Goal: Information Seeking & Learning: Learn about a topic

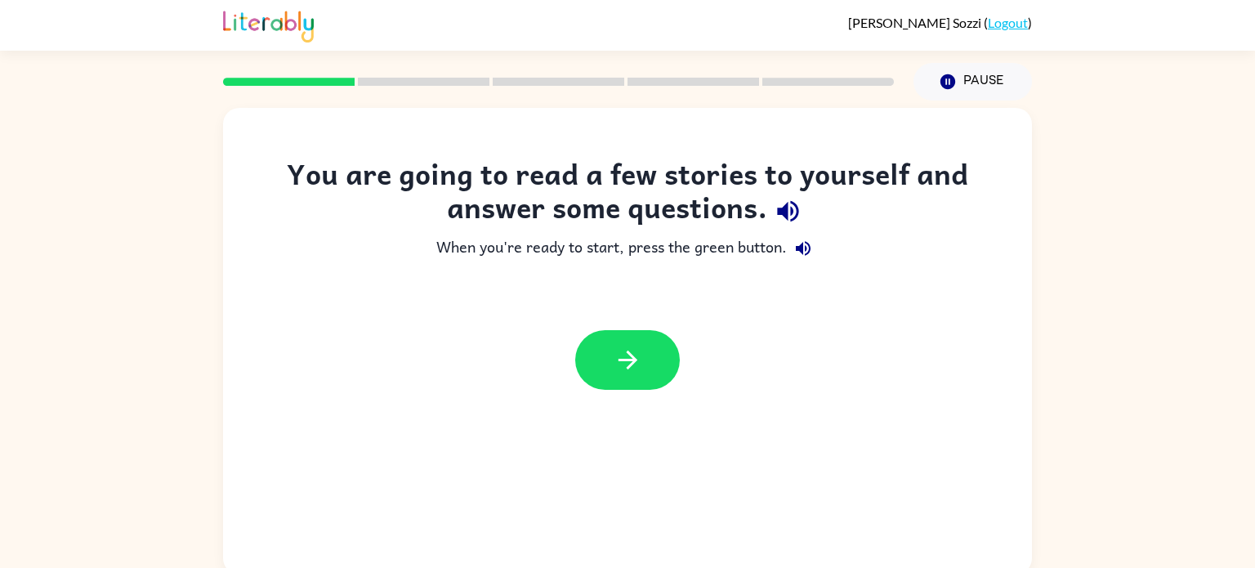
click at [791, 221] on icon "button" at bounding box center [787, 211] width 21 height 21
click at [620, 359] on icon "button" at bounding box center [627, 359] width 19 height 19
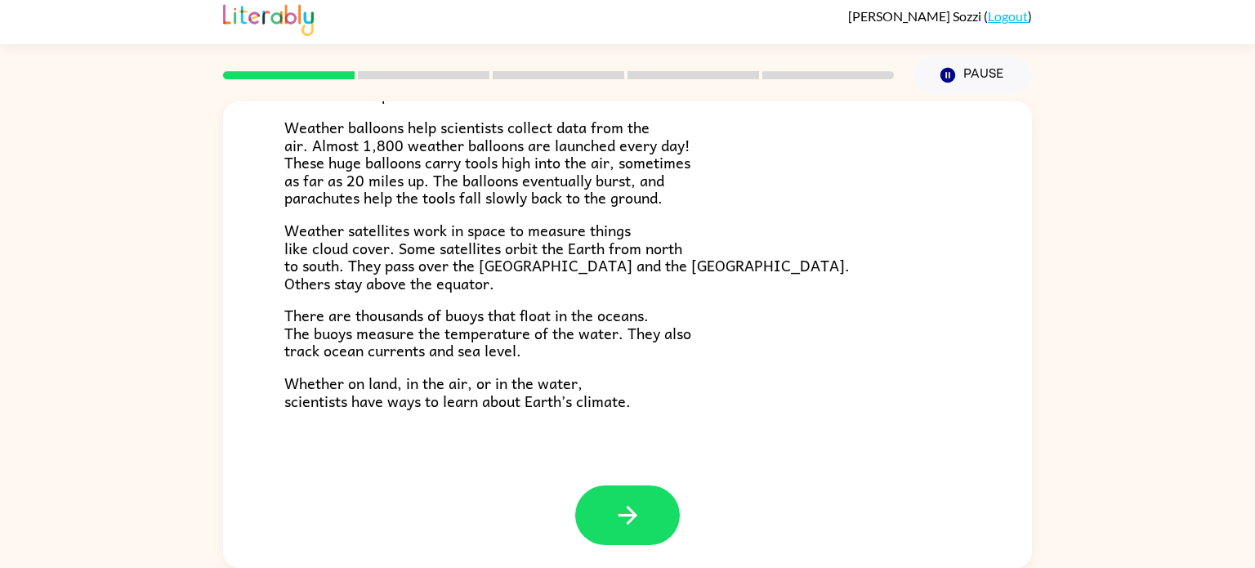
scroll to position [457, 0]
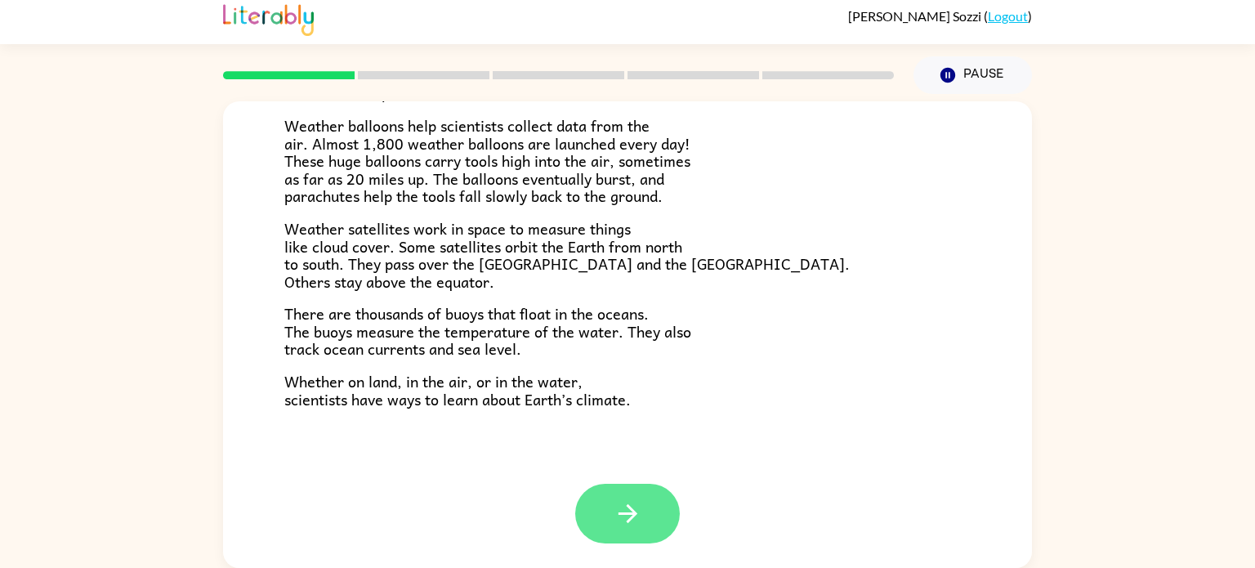
click at [656, 524] on button "button" at bounding box center [627, 514] width 105 height 60
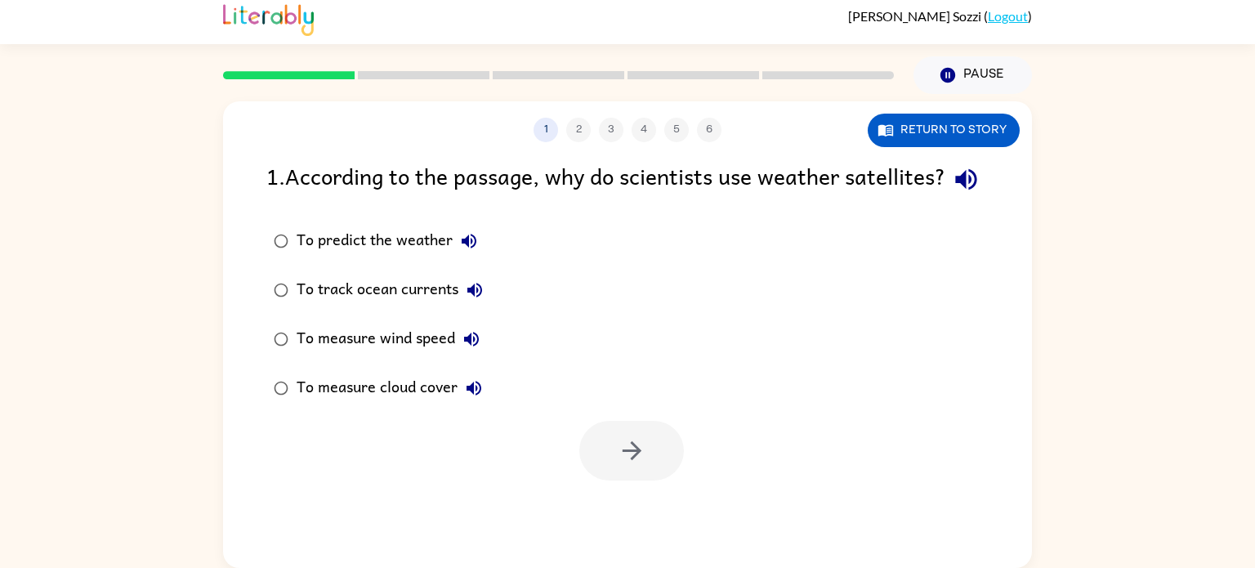
scroll to position [0, 0]
click at [984, 130] on button "Return to story" at bounding box center [944, 130] width 152 height 33
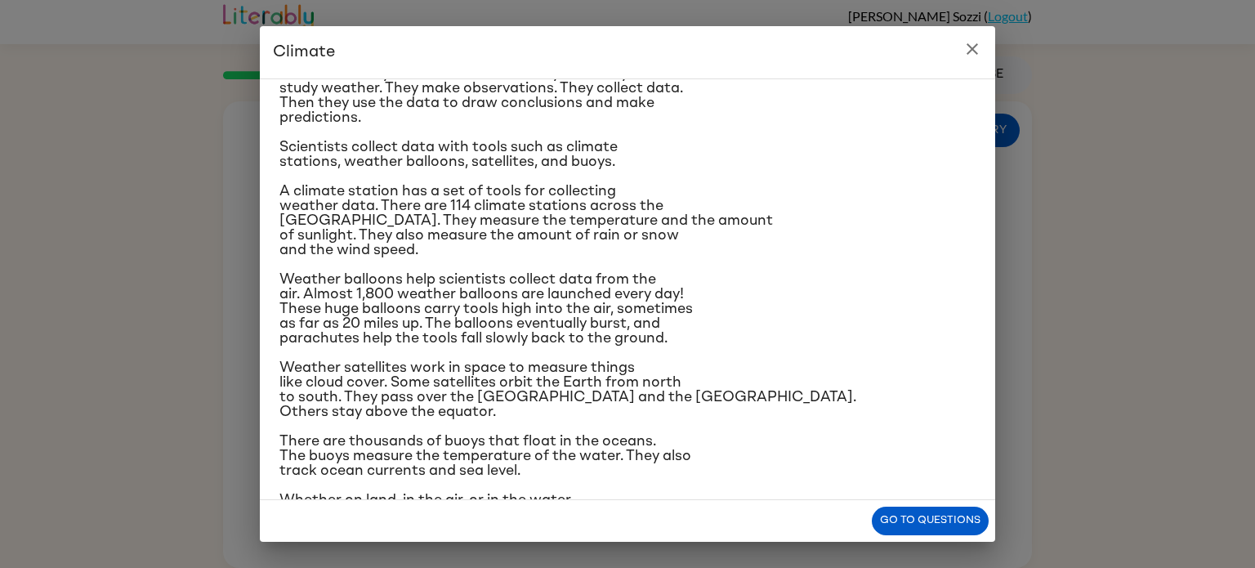
scroll to position [159, 0]
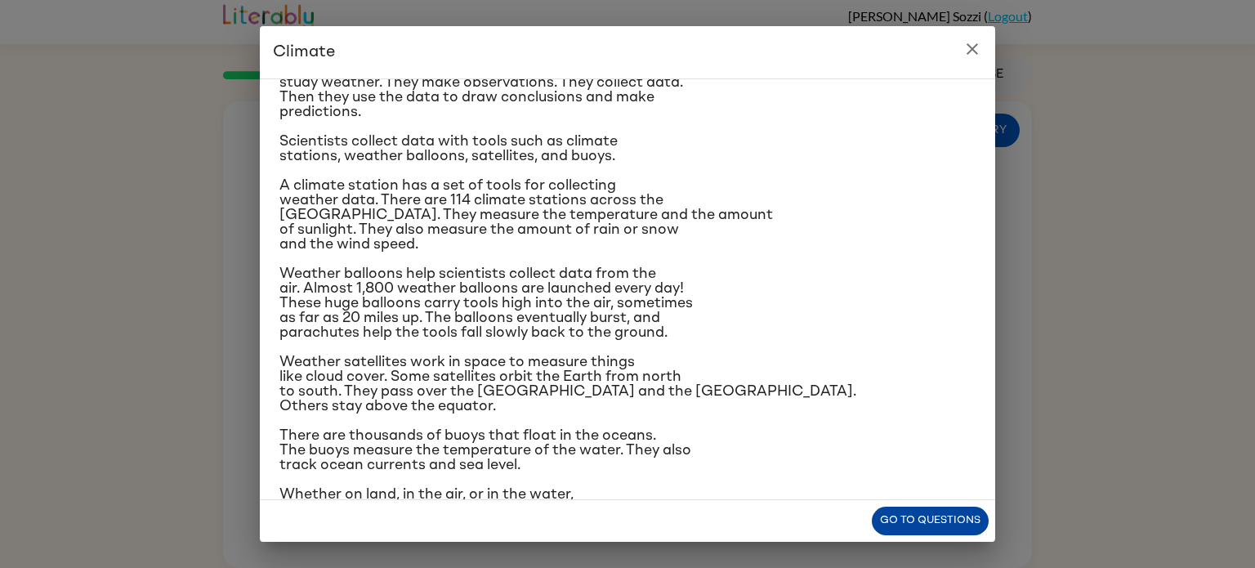
click at [897, 528] on button "Go to questions" at bounding box center [930, 520] width 117 height 29
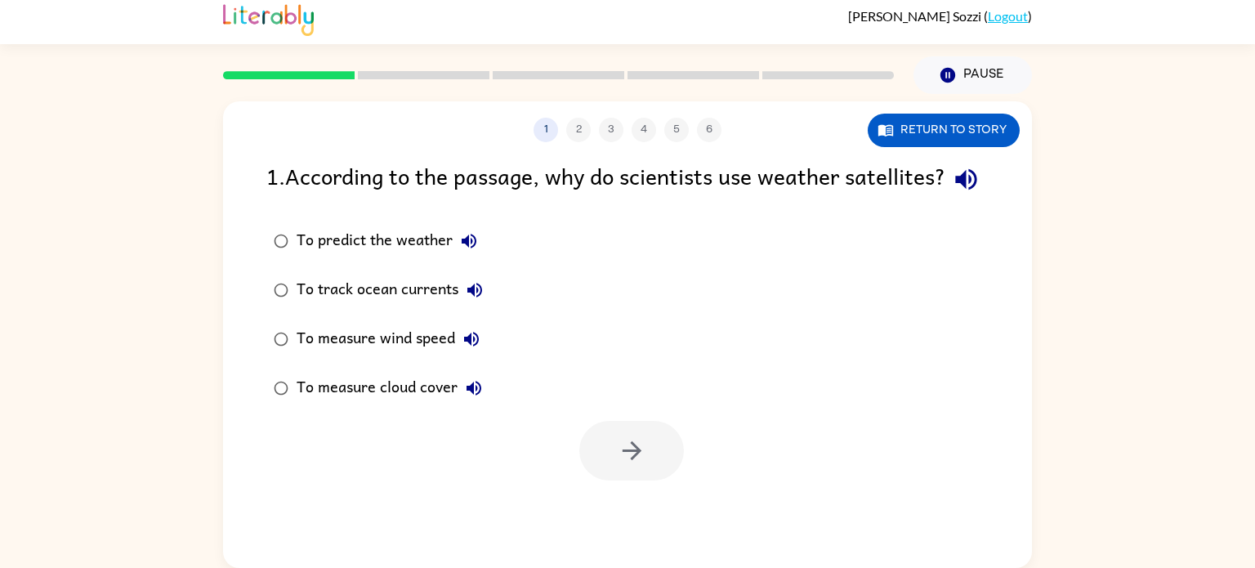
click at [329, 404] on div "To measure cloud cover" at bounding box center [394, 388] width 194 height 33
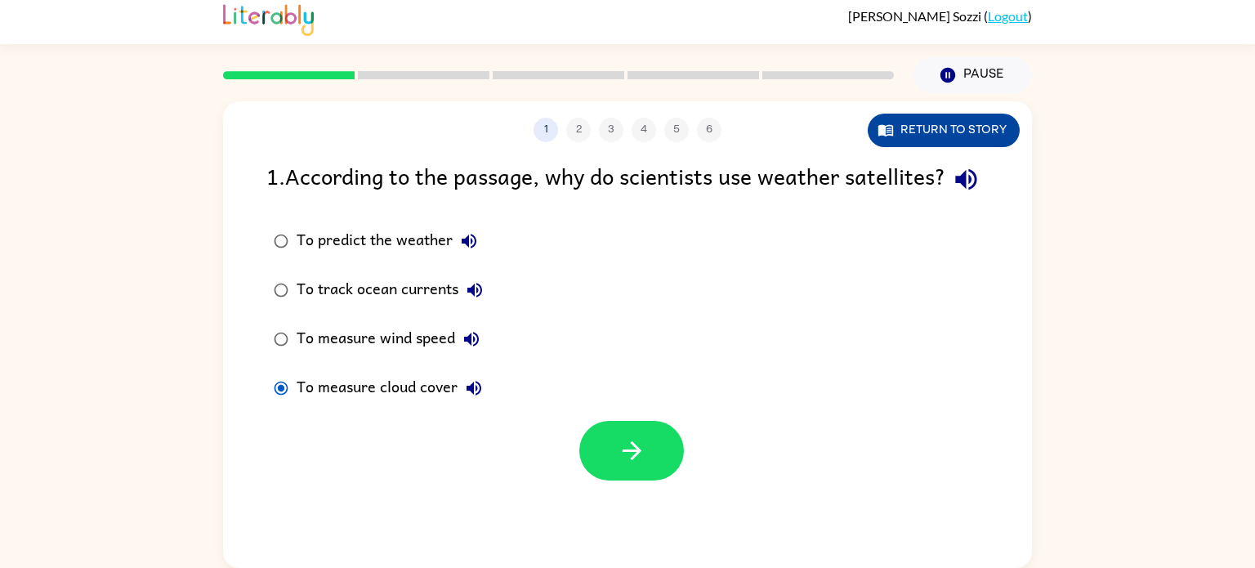
click at [935, 138] on button "Return to story" at bounding box center [944, 130] width 152 height 33
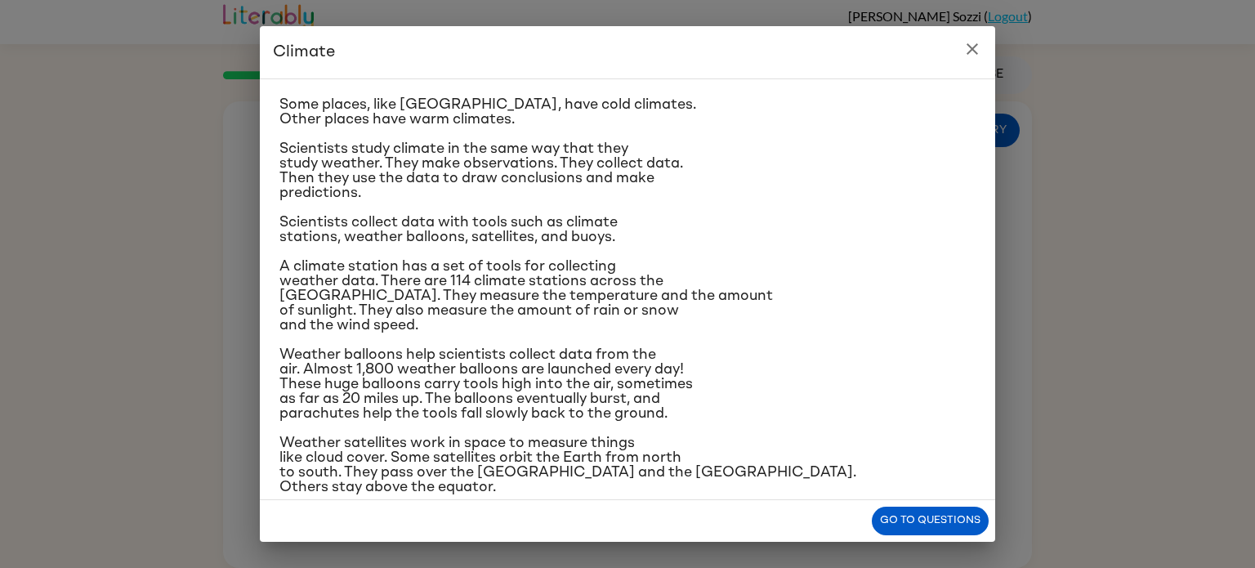
scroll to position [88, 0]
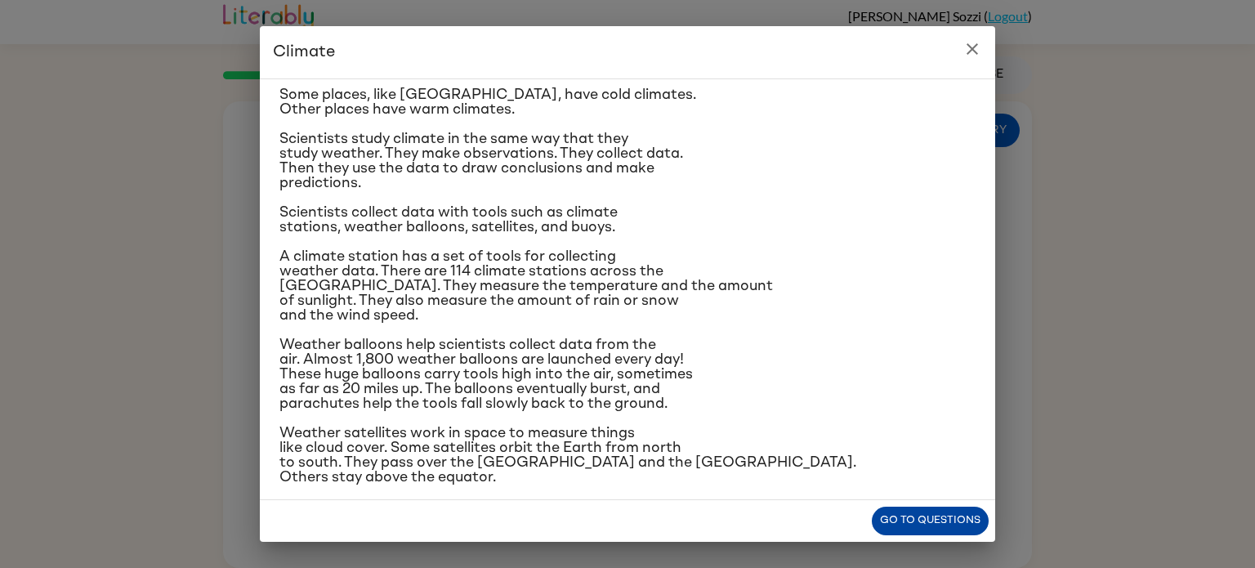
click at [890, 524] on button "Go to questions" at bounding box center [930, 520] width 117 height 29
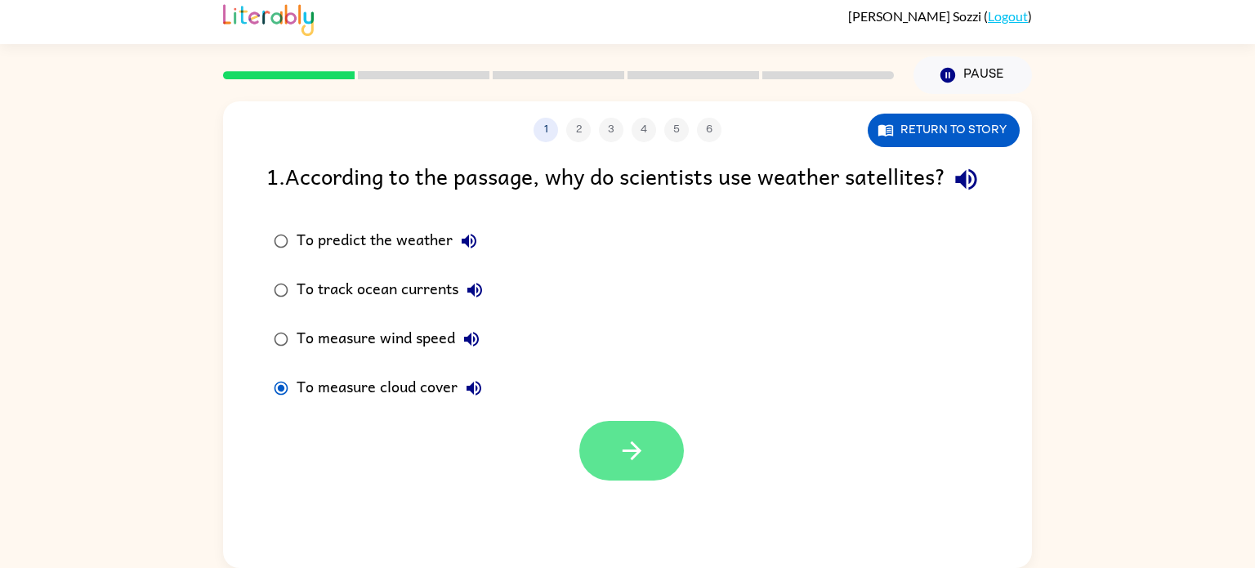
click at [656, 480] on button "button" at bounding box center [631, 451] width 105 height 60
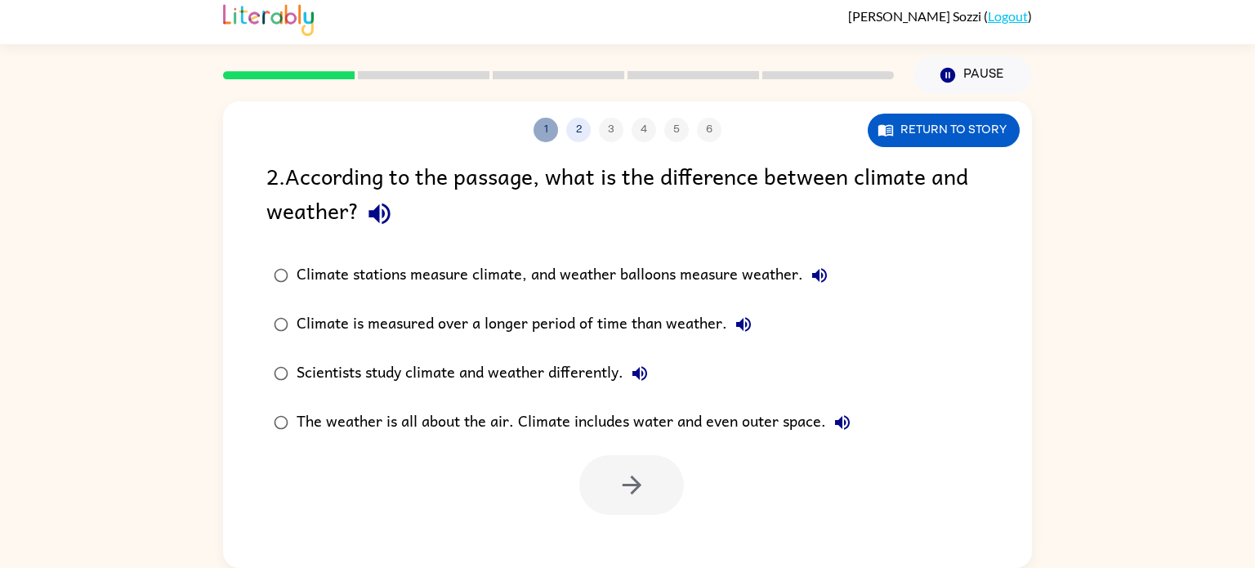
click at [543, 124] on button "1" at bounding box center [545, 130] width 25 height 25
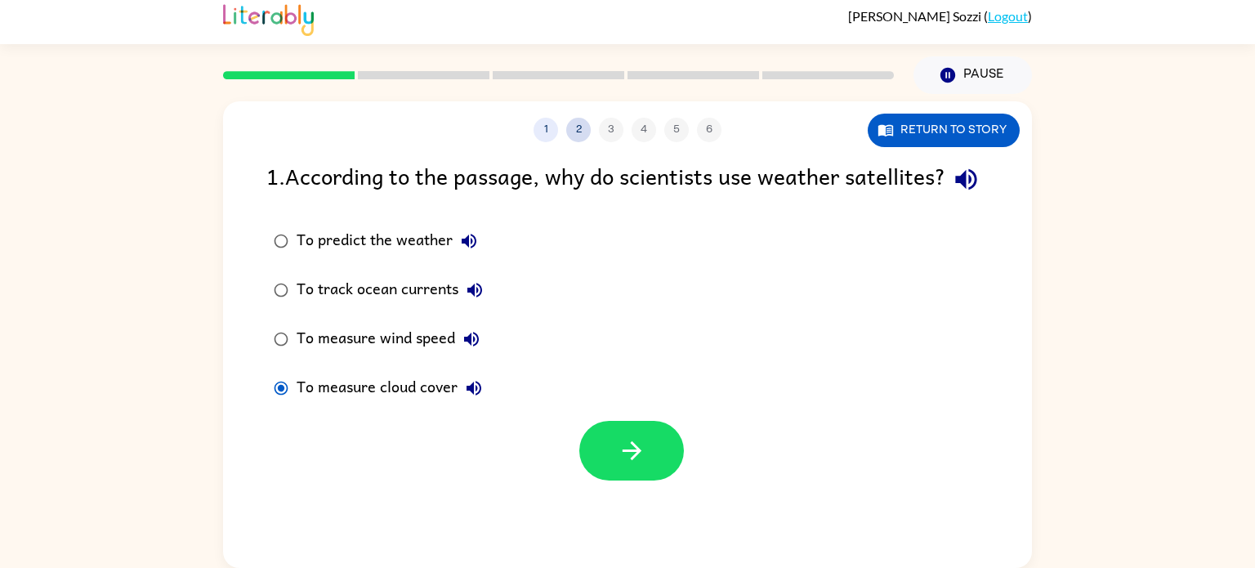
click at [569, 127] on button "2" at bounding box center [578, 130] width 25 height 25
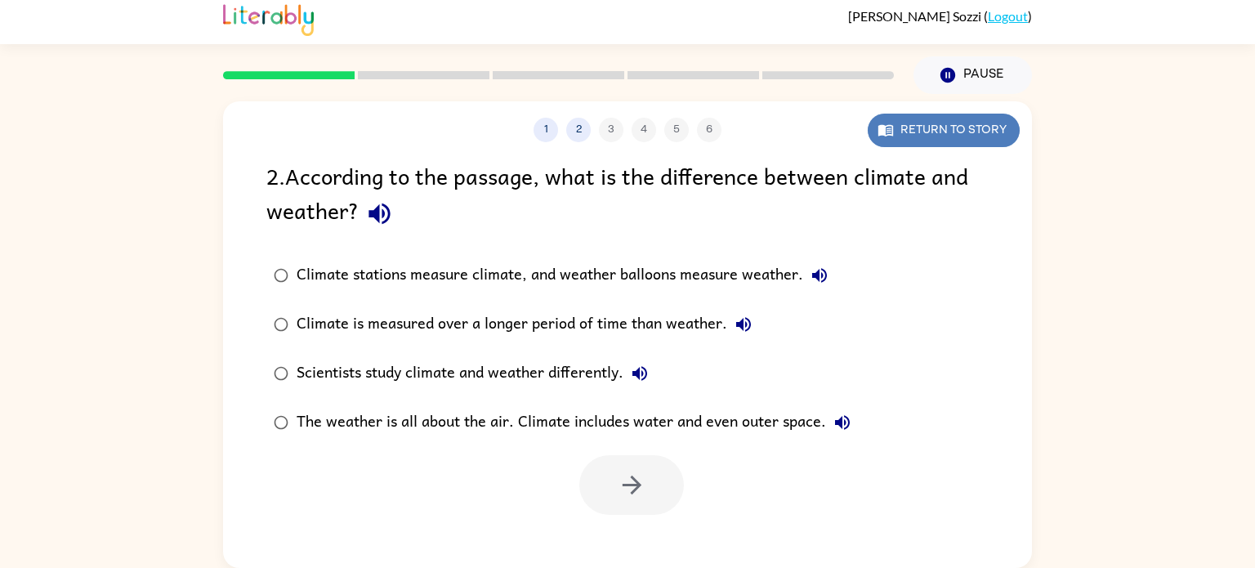
click at [970, 137] on button "Return to story" at bounding box center [944, 130] width 152 height 33
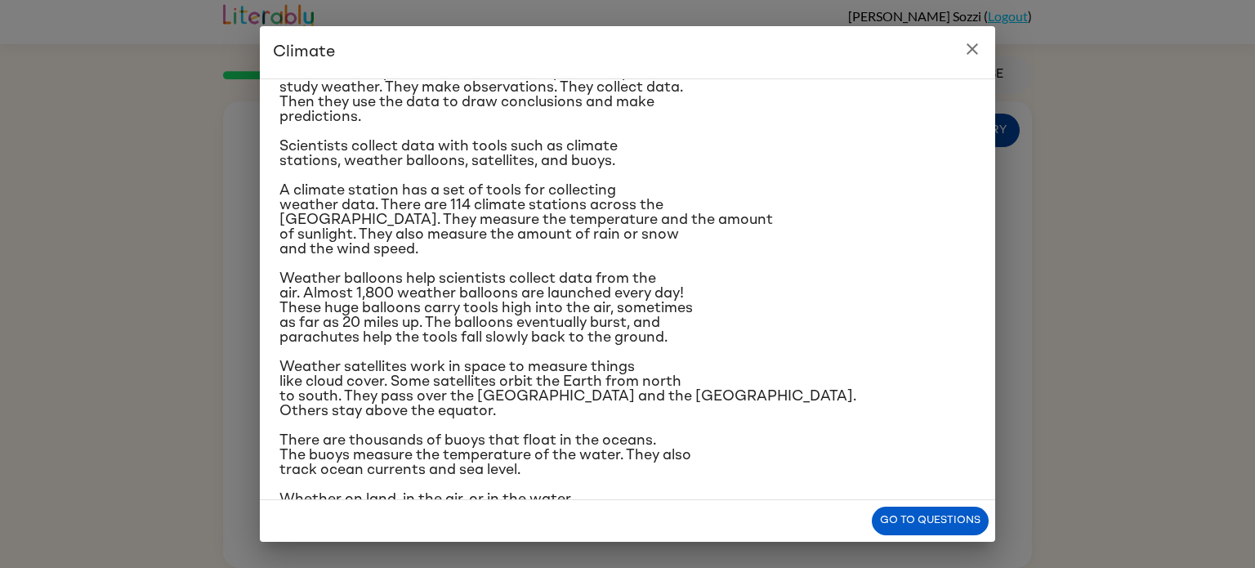
scroll to position [194, 0]
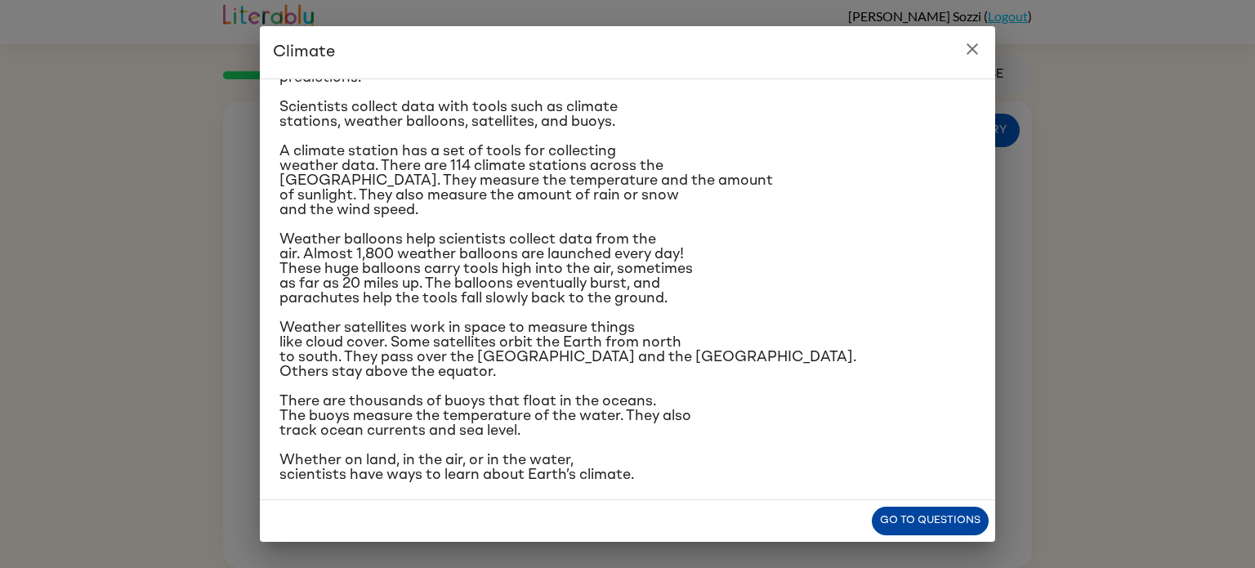
click at [935, 517] on button "Go to questions" at bounding box center [930, 520] width 117 height 29
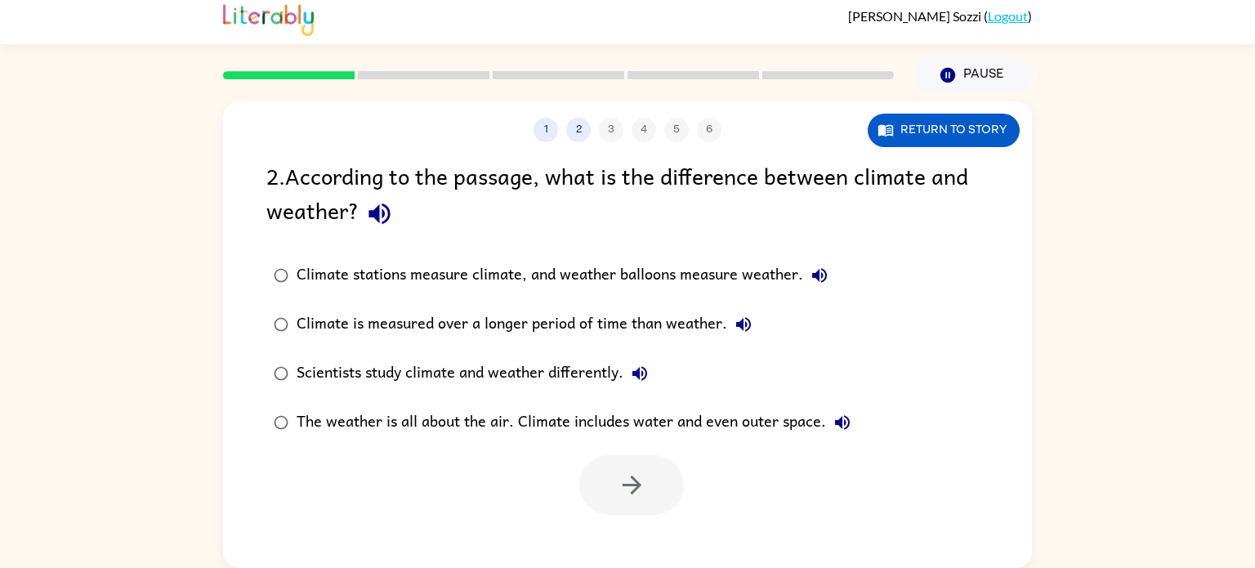
click at [607, 126] on div "1 2 3 4 5 6" at bounding box center [627, 130] width 809 height 25
click at [909, 139] on button "Return to story" at bounding box center [944, 130] width 152 height 33
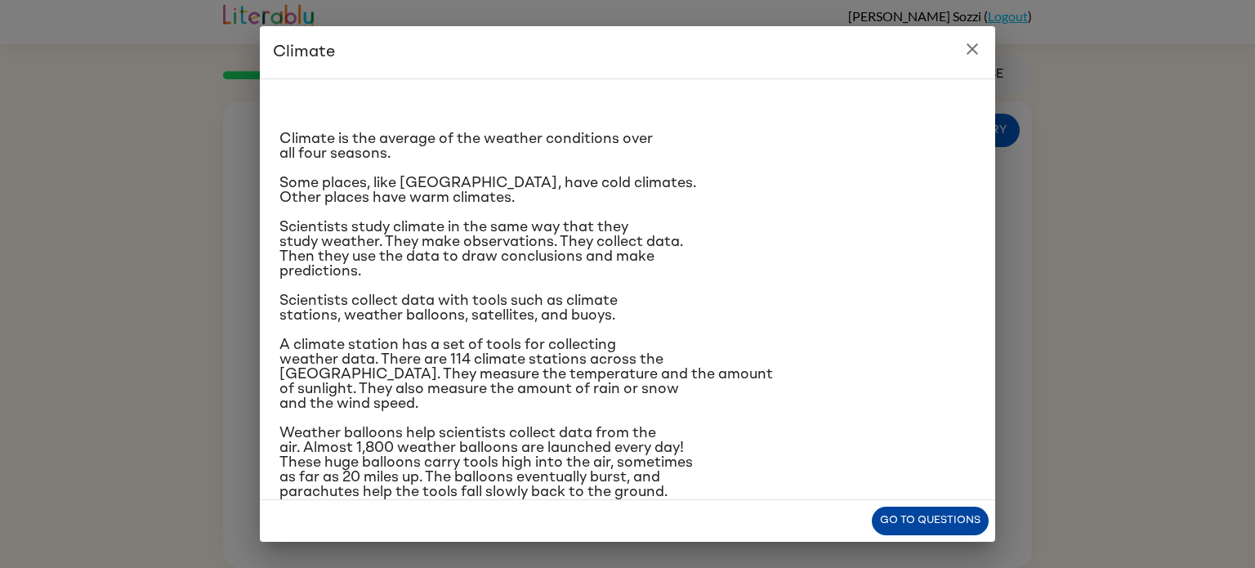
click at [901, 515] on button "Go to questions" at bounding box center [930, 520] width 117 height 29
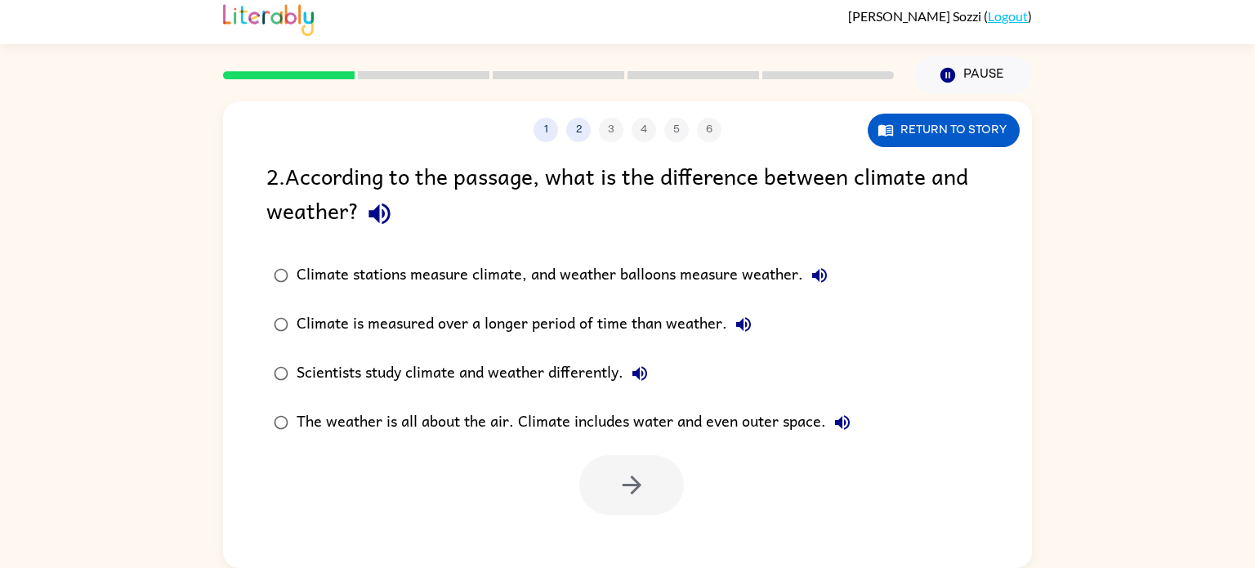
click at [457, 323] on div "Climate is measured over a longer period of time than weather." at bounding box center [528, 324] width 463 height 33
click at [642, 488] on icon "button" at bounding box center [632, 485] width 29 height 29
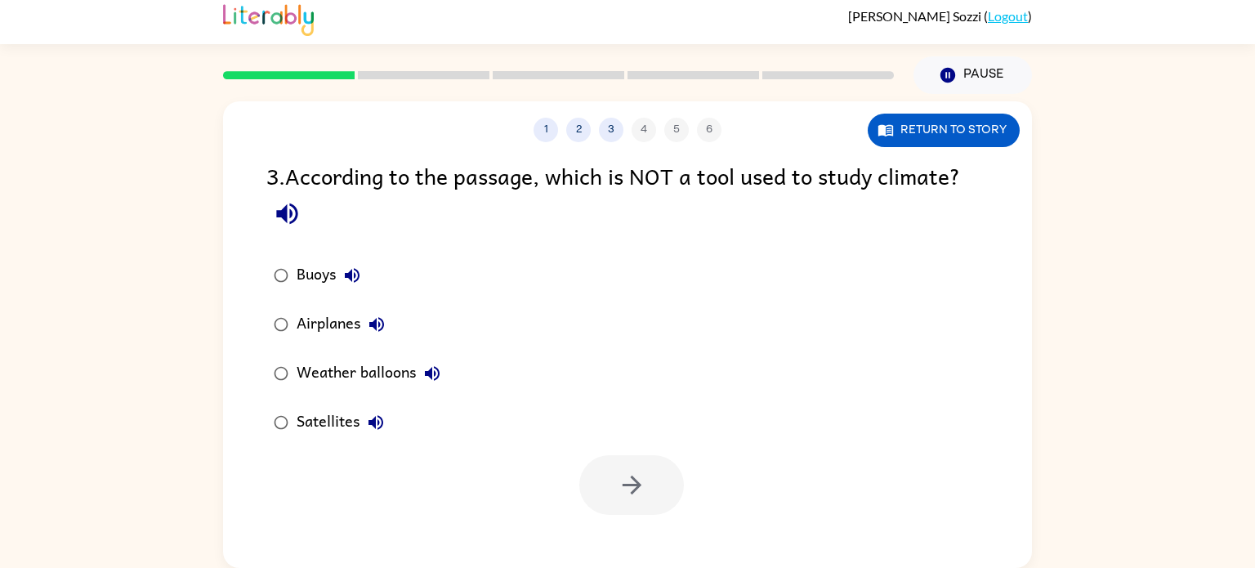
click at [345, 324] on div "Airplanes" at bounding box center [345, 324] width 96 height 33
click at [654, 493] on button "button" at bounding box center [631, 485] width 105 height 60
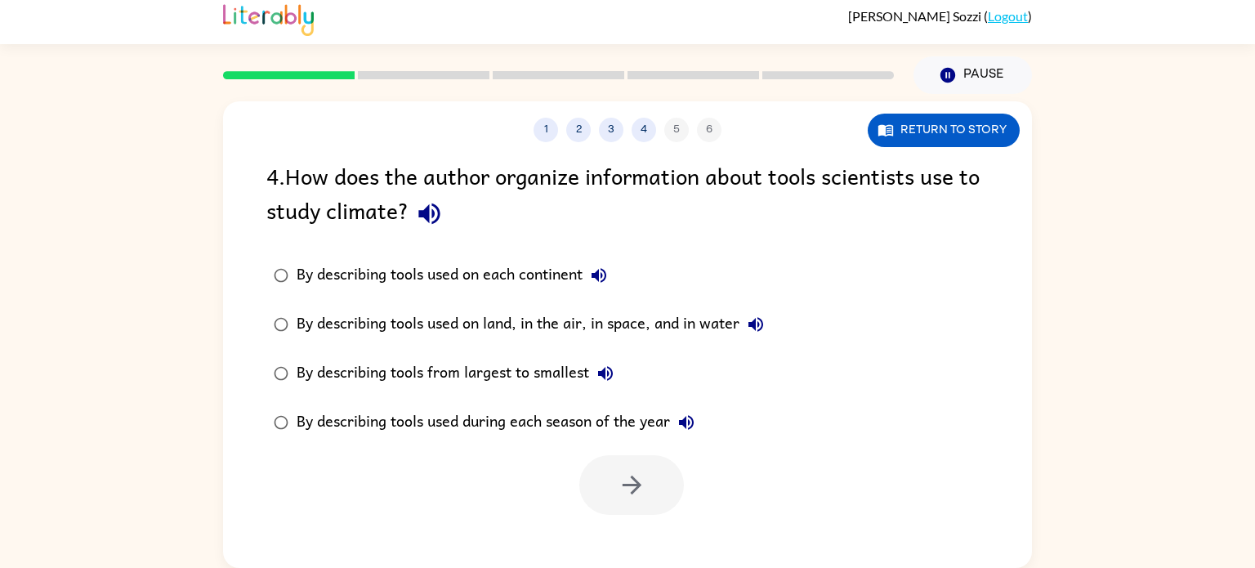
click at [390, 306] on label "By describing tools used on land, in the air, in space, and in water" at bounding box center [518, 324] width 523 height 49
click at [649, 493] on button "button" at bounding box center [631, 485] width 105 height 60
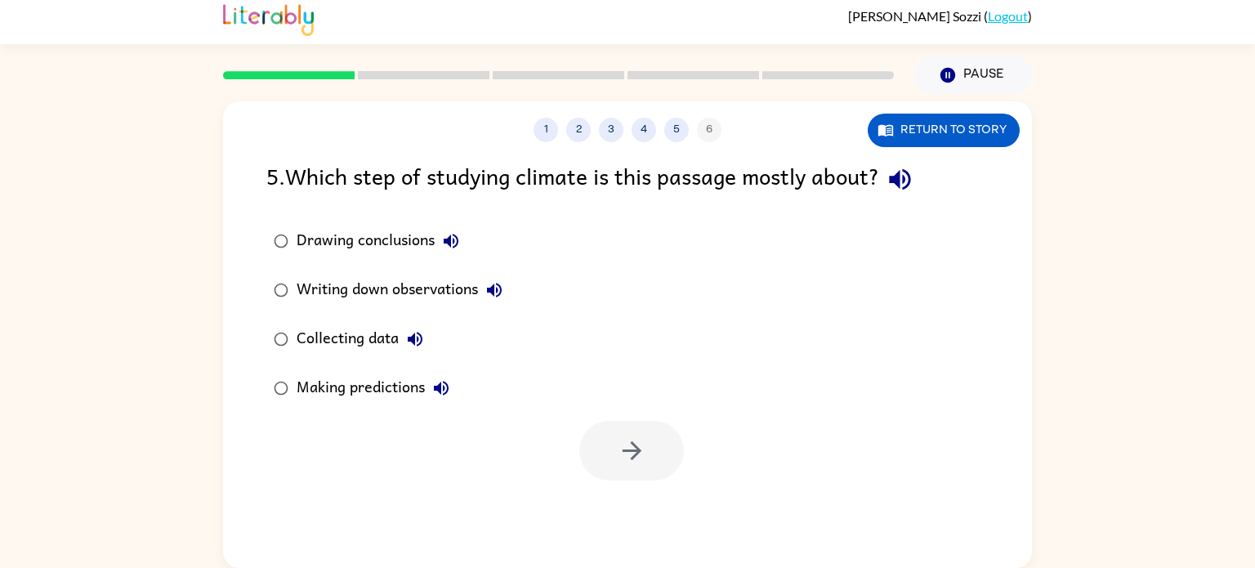
click at [355, 335] on div "Collecting data" at bounding box center [364, 339] width 135 height 33
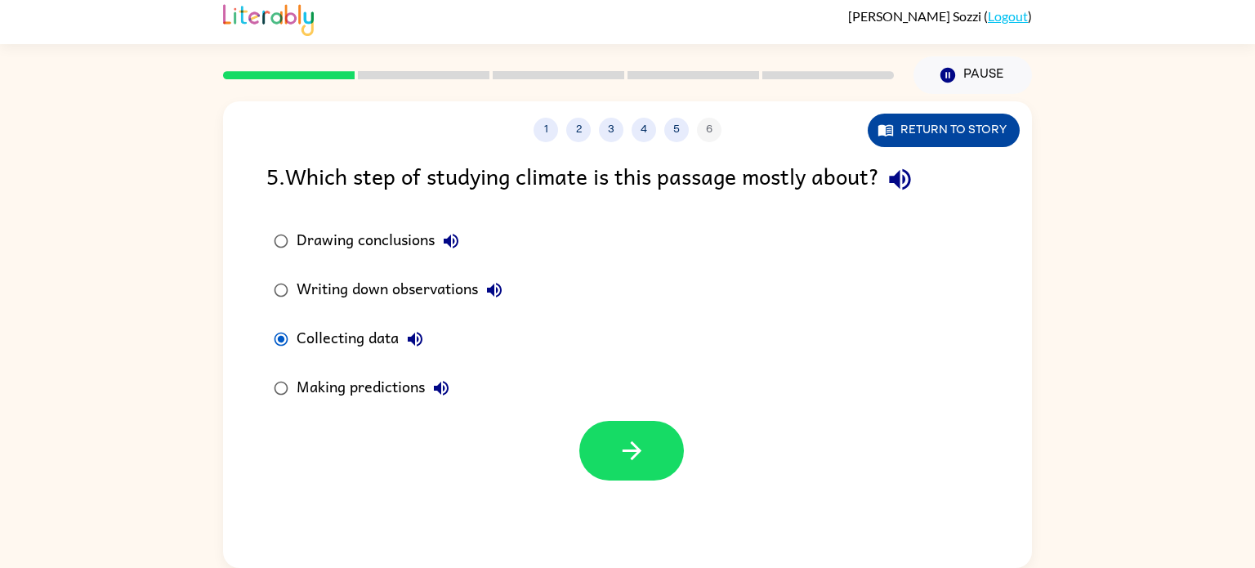
click at [908, 124] on button "Return to story" at bounding box center [944, 130] width 152 height 33
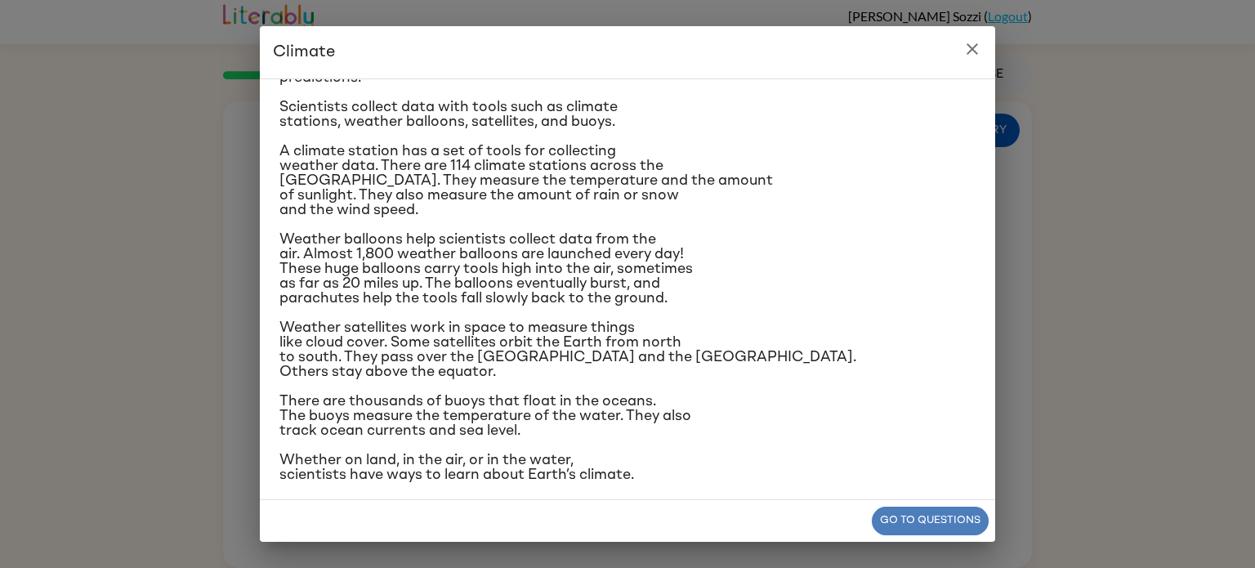
click at [949, 520] on button "Go to questions" at bounding box center [930, 520] width 117 height 29
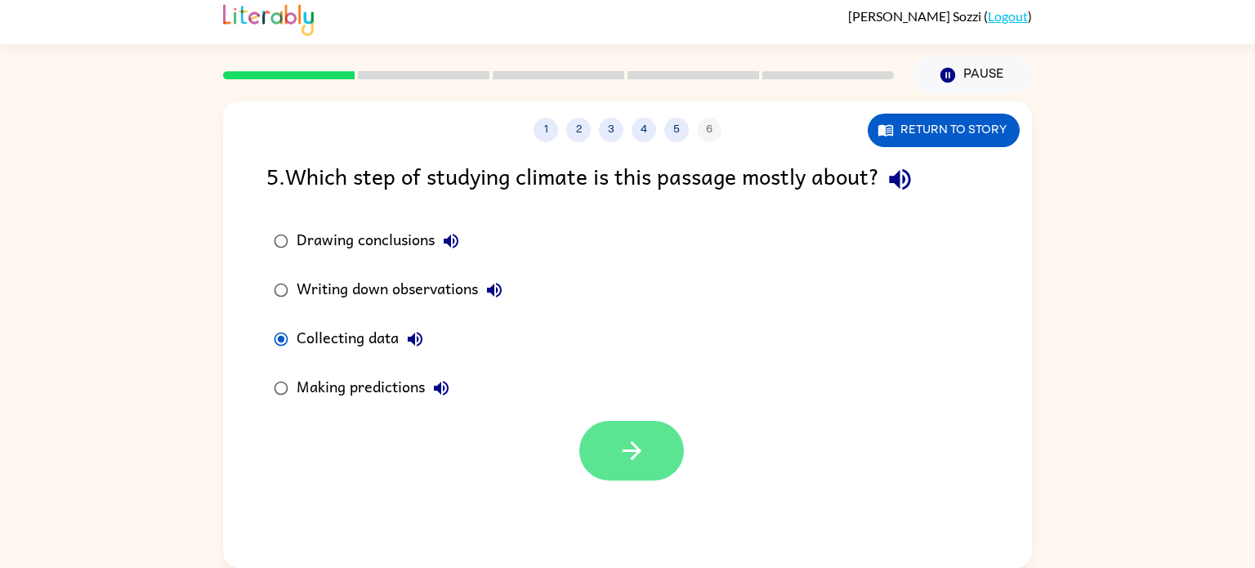
click at [636, 466] on button "button" at bounding box center [631, 451] width 105 height 60
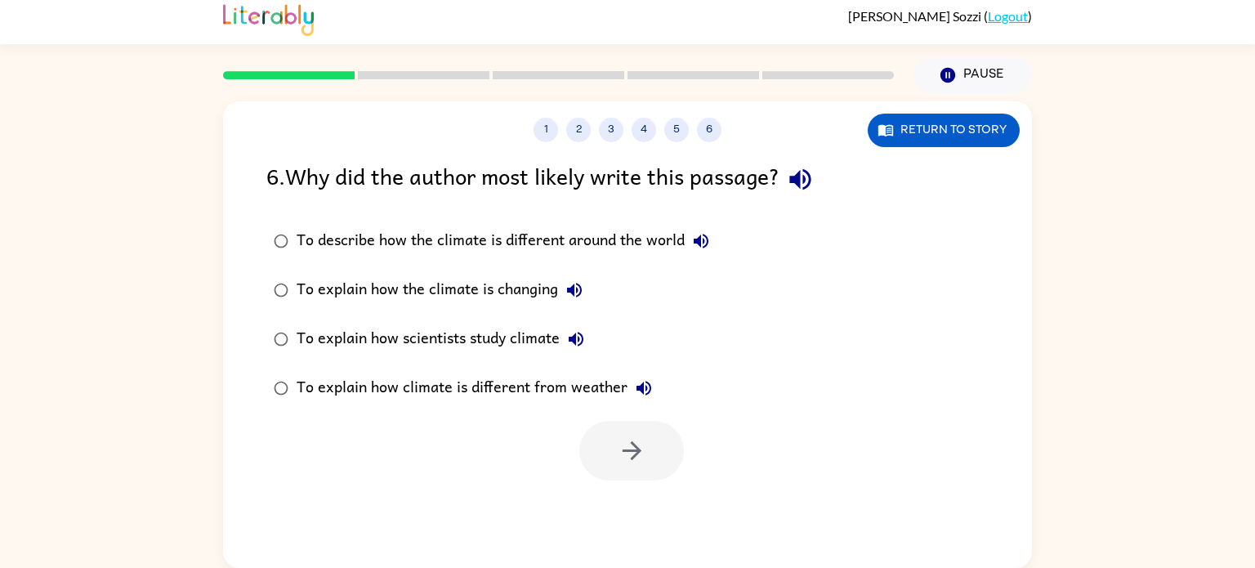
click at [417, 333] on div "To explain how scientists study climate" at bounding box center [445, 339] width 296 height 33
click at [631, 443] on icon "button" at bounding box center [631, 450] width 19 height 19
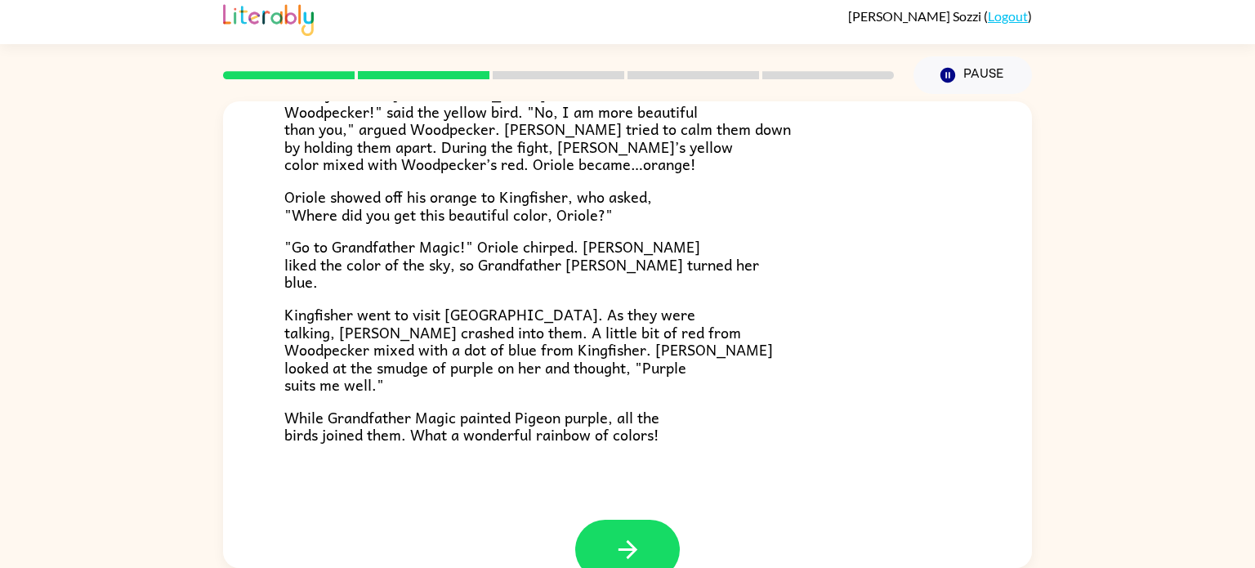
scroll to position [422, 0]
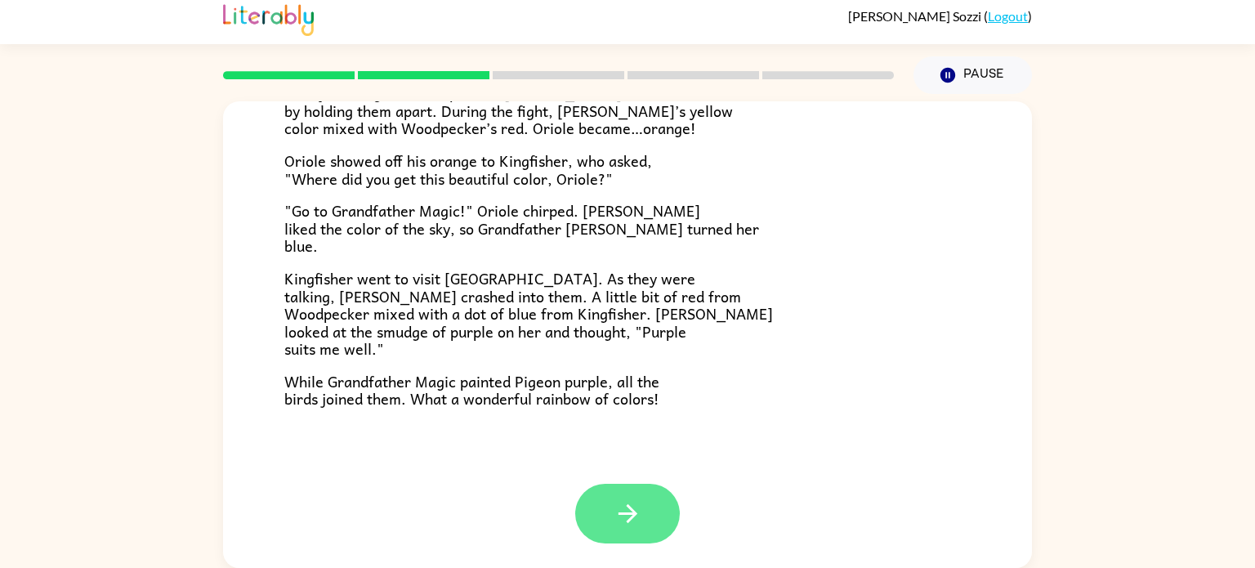
click at [639, 508] on icon "button" at bounding box center [627, 513] width 29 height 29
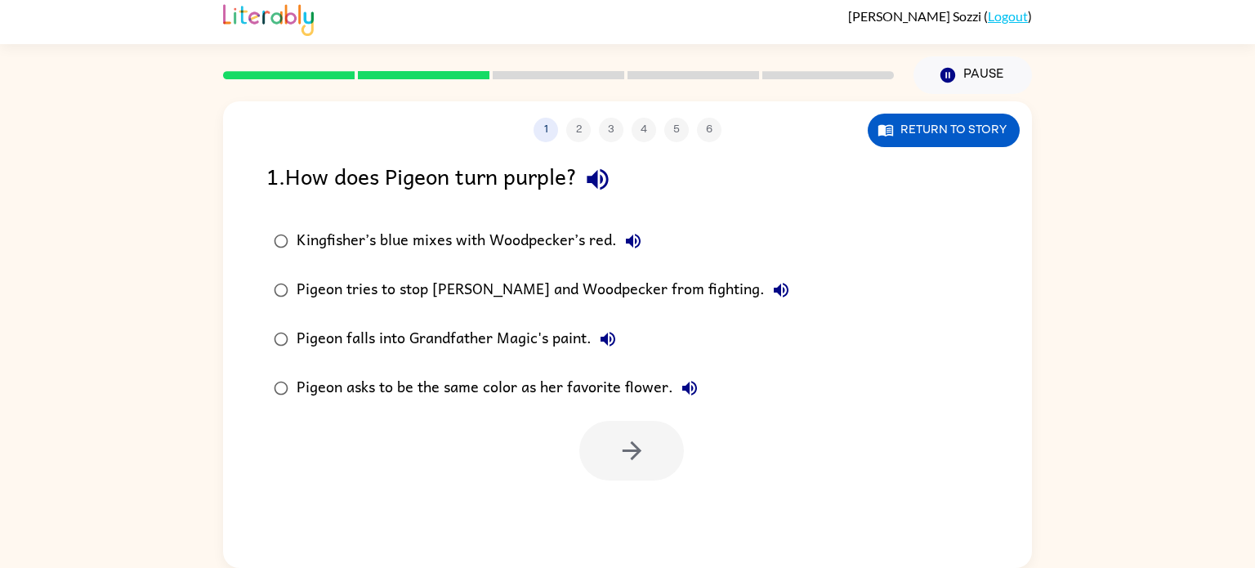
scroll to position [0, 0]
click at [408, 238] on div "Kingfisher’s blue mixes with Woodpecker’s red." at bounding box center [473, 241] width 353 height 33
click at [625, 448] on icon "button" at bounding box center [632, 450] width 29 height 29
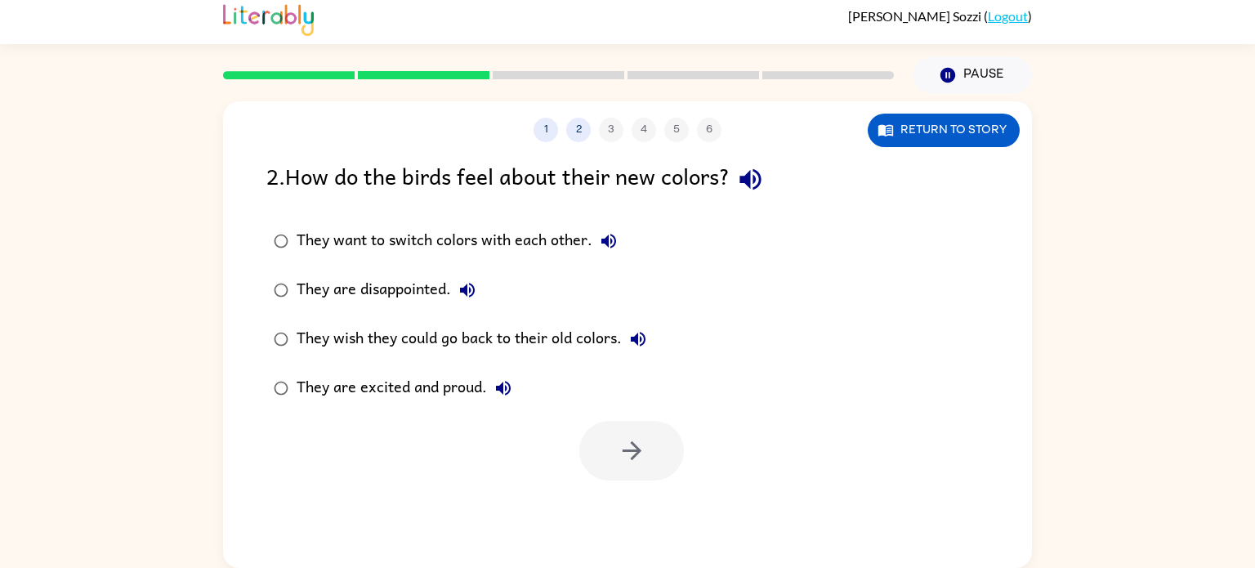
click at [458, 389] on div "They are excited and proud." at bounding box center [408, 388] width 223 height 33
click at [636, 457] on icon "button" at bounding box center [632, 450] width 29 height 29
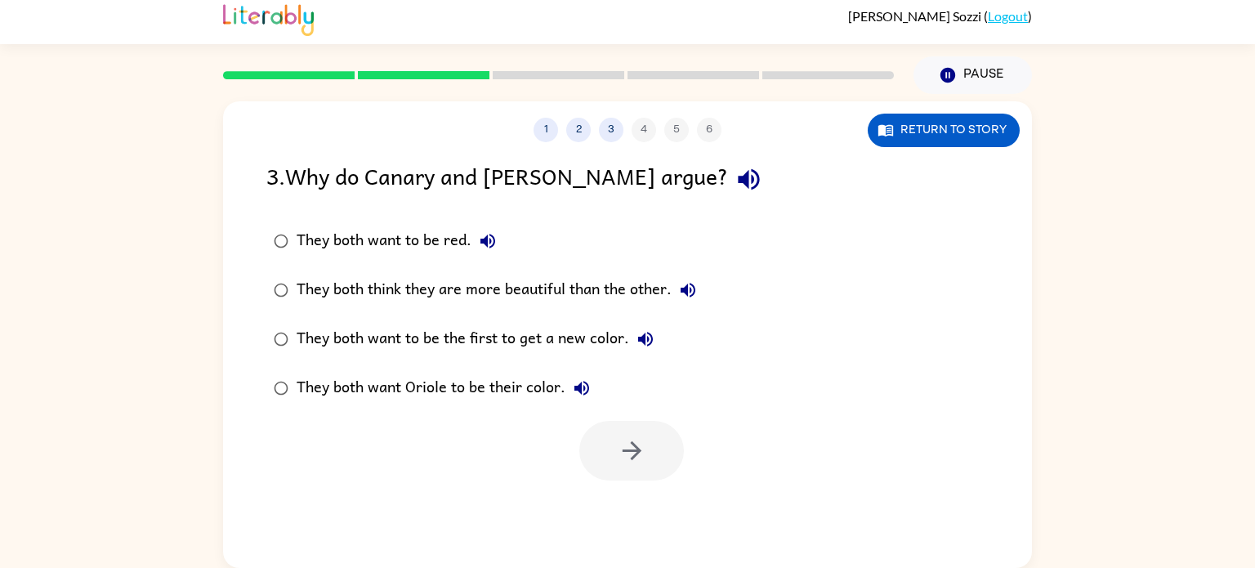
click at [474, 290] on div "They both think they are more beautiful than the other." at bounding box center [501, 290] width 408 height 33
click at [646, 466] on button "button" at bounding box center [631, 451] width 105 height 60
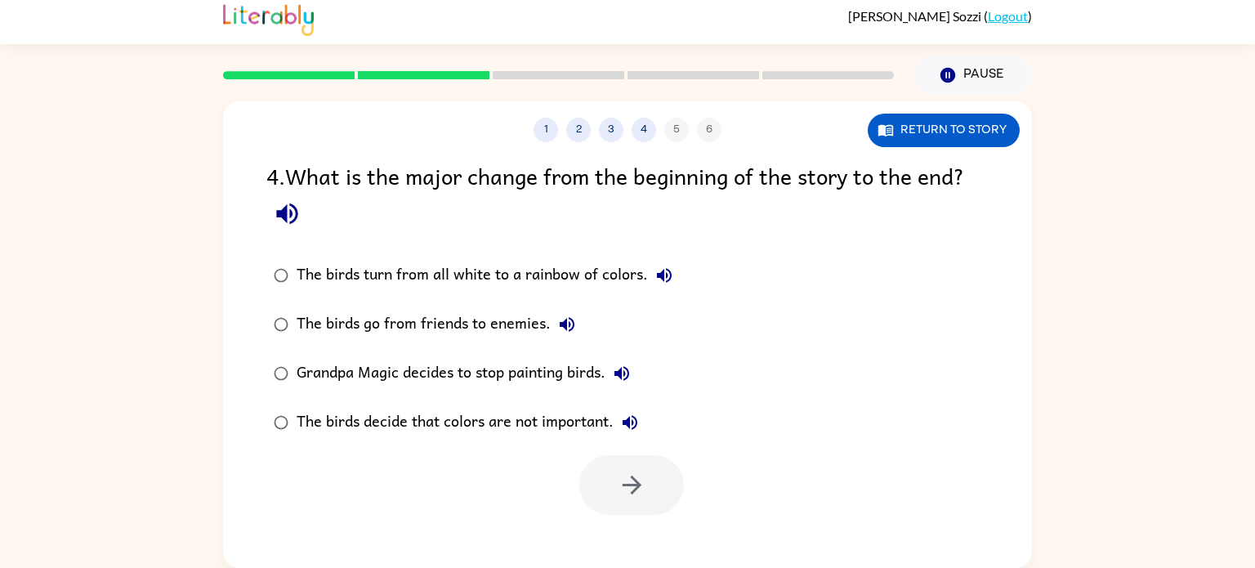
click at [318, 273] on div "The birds turn from all white to a rainbow of colors." at bounding box center [489, 275] width 384 height 33
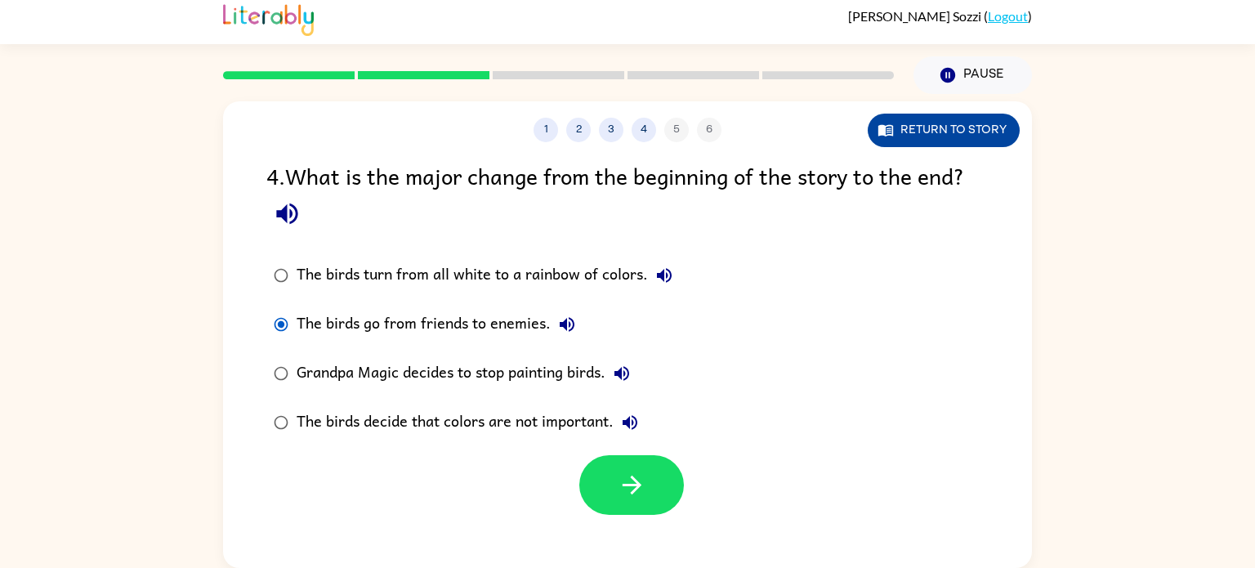
click at [915, 118] on button "Return to story" at bounding box center [944, 130] width 152 height 33
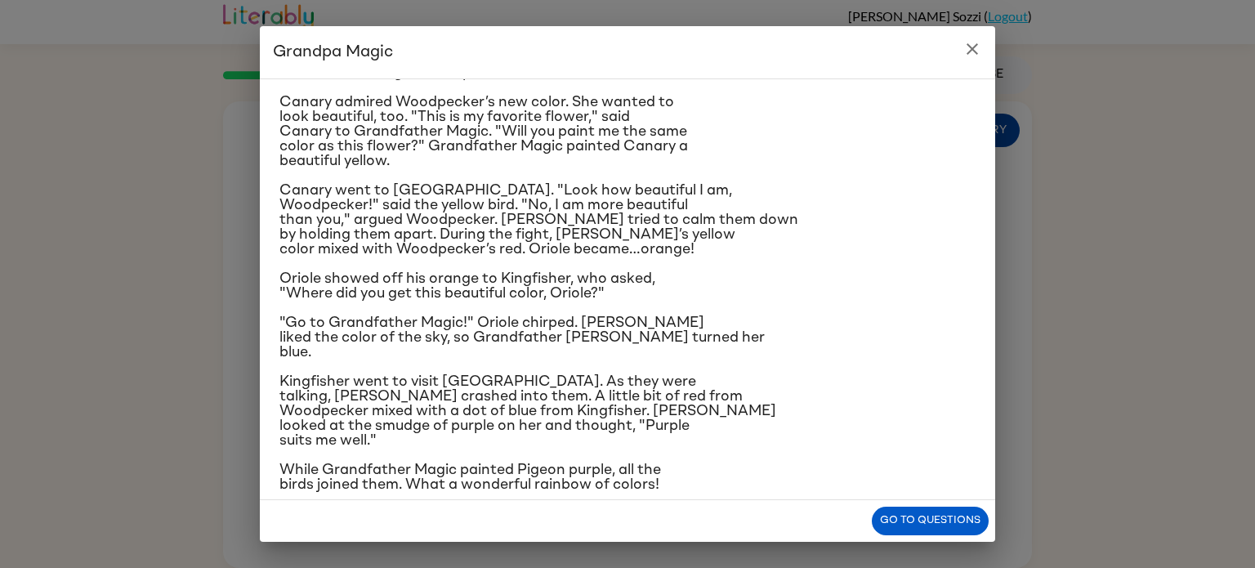
scroll to position [165, 0]
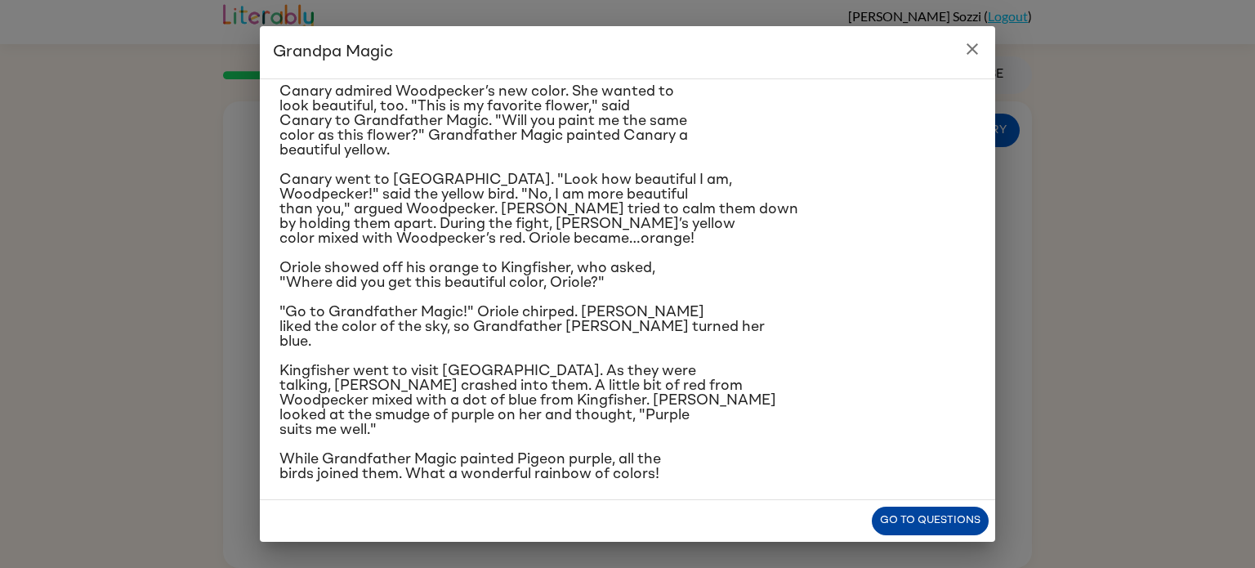
click at [942, 518] on button "Go to questions" at bounding box center [930, 520] width 117 height 29
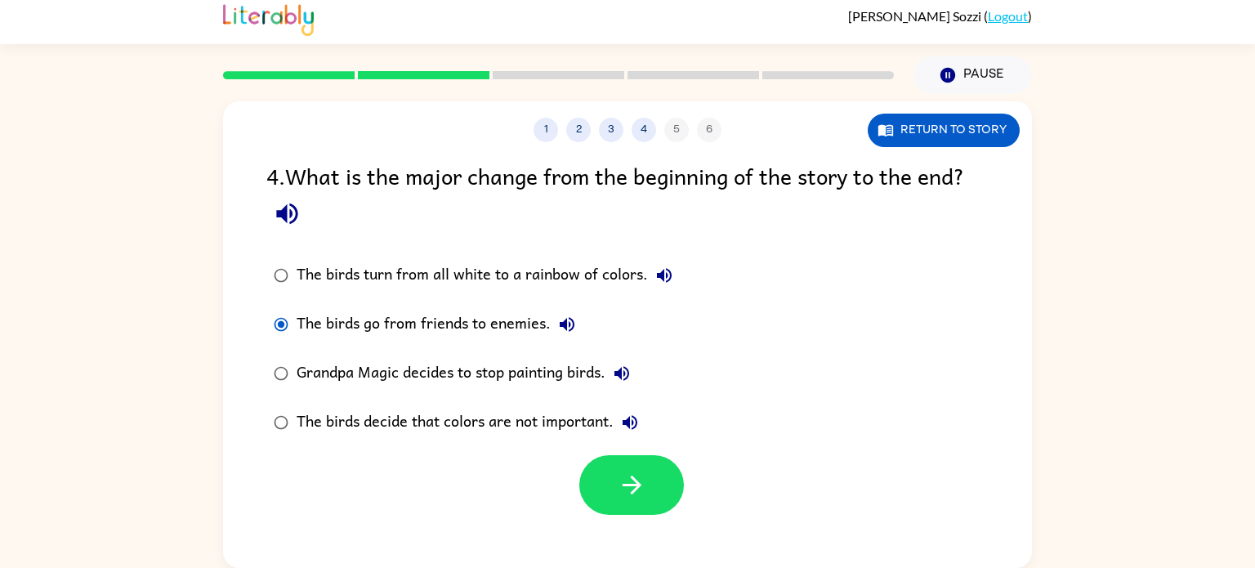
click at [551, 272] on div "The birds turn from all white to a rainbow of colors." at bounding box center [489, 275] width 384 height 33
click at [641, 485] on icon "button" at bounding box center [632, 485] width 29 height 29
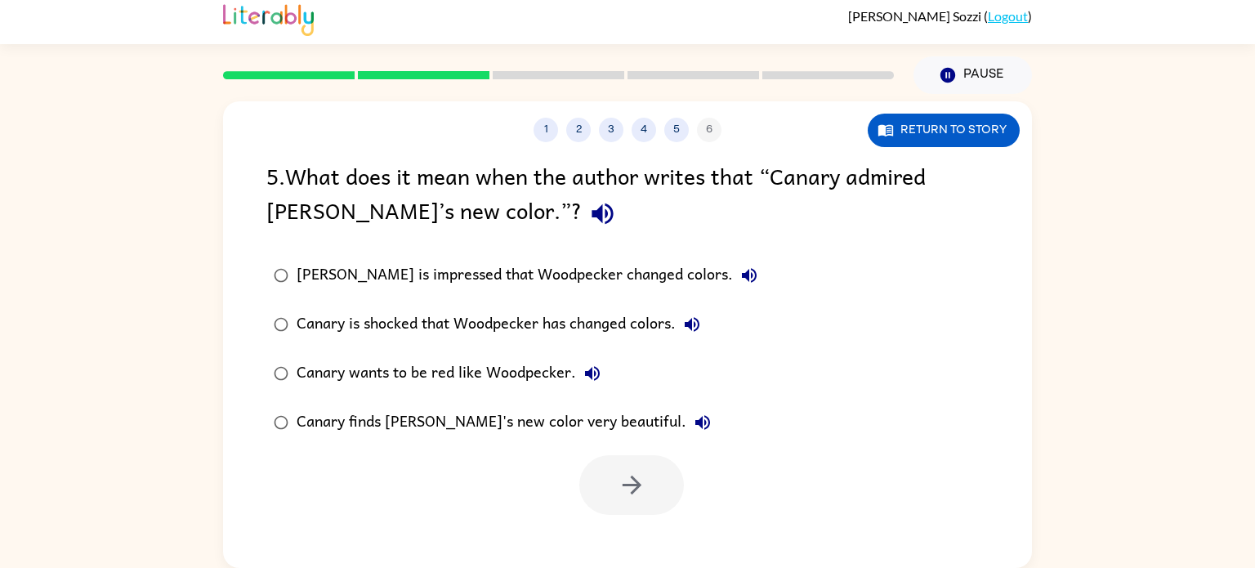
click at [381, 376] on div "Canary wants to be red like Woodpecker." at bounding box center [453, 373] width 312 height 33
click at [486, 422] on div "Canary finds [PERSON_NAME]'s new color very beautiful." at bounding box center [508, 422] width 422 height 33
click at [620, 488] on icon "button" at bounding box center [632, 485] width 29 height 29
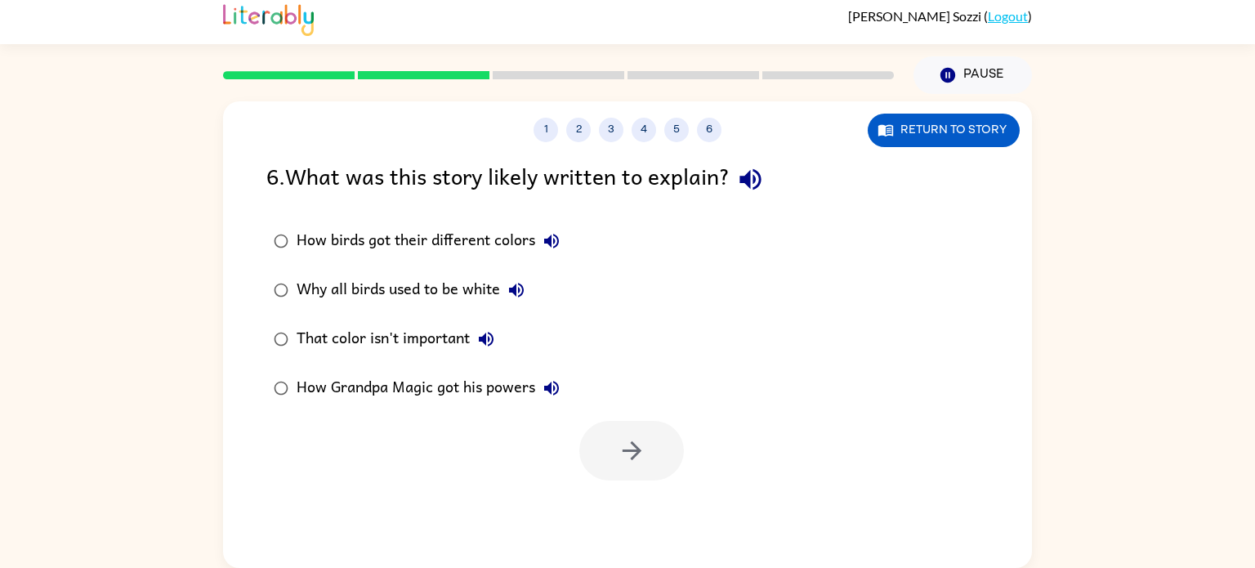
click at [503, 243] on div "How birds got their different colors" at bounding box center [432, 241] width 271 height 33
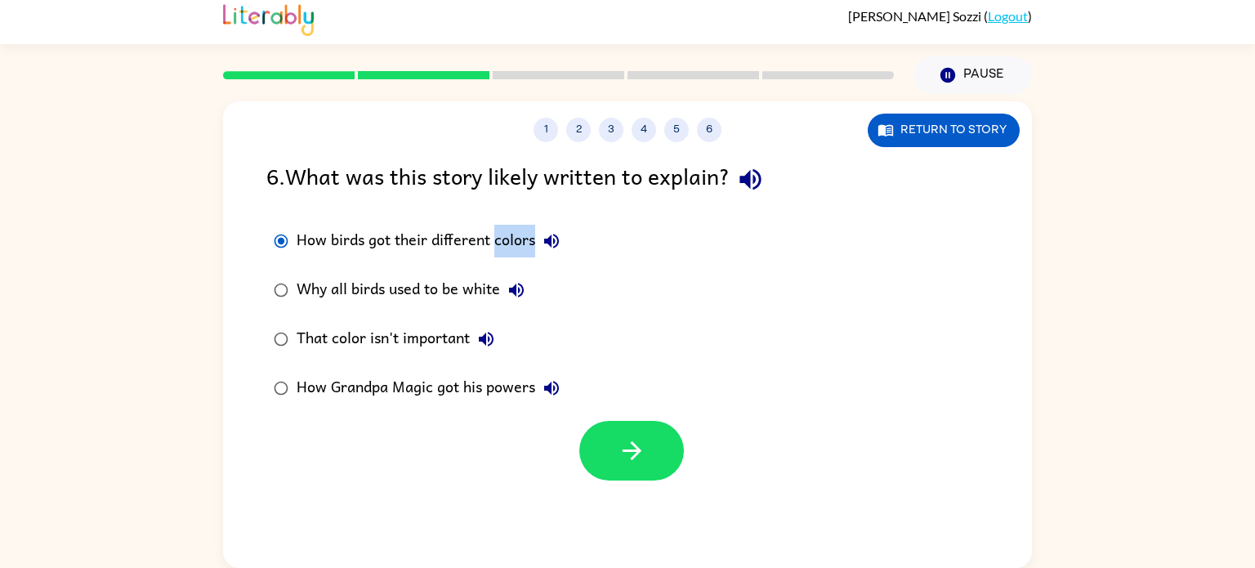
click at [503, 243] on div "How birds got their different colors" at bounding box center [432, 241] width 271 height 33
click at [754, 319] on div "How birds got their different colors Why all birds used to be white That color …" at bounding box center [648, 314] width 765 height 196
click at [474, 291] on div "Why all birds used to be white" at bounding box center [415, 290] width 236 height 33
click at [350, 334] on div "That color isn't important" at bounding box center [400, 339] width 206 height 33
click at [979, 132] on button "Return to story" at bounding box center [944, 130] width 152 height 33
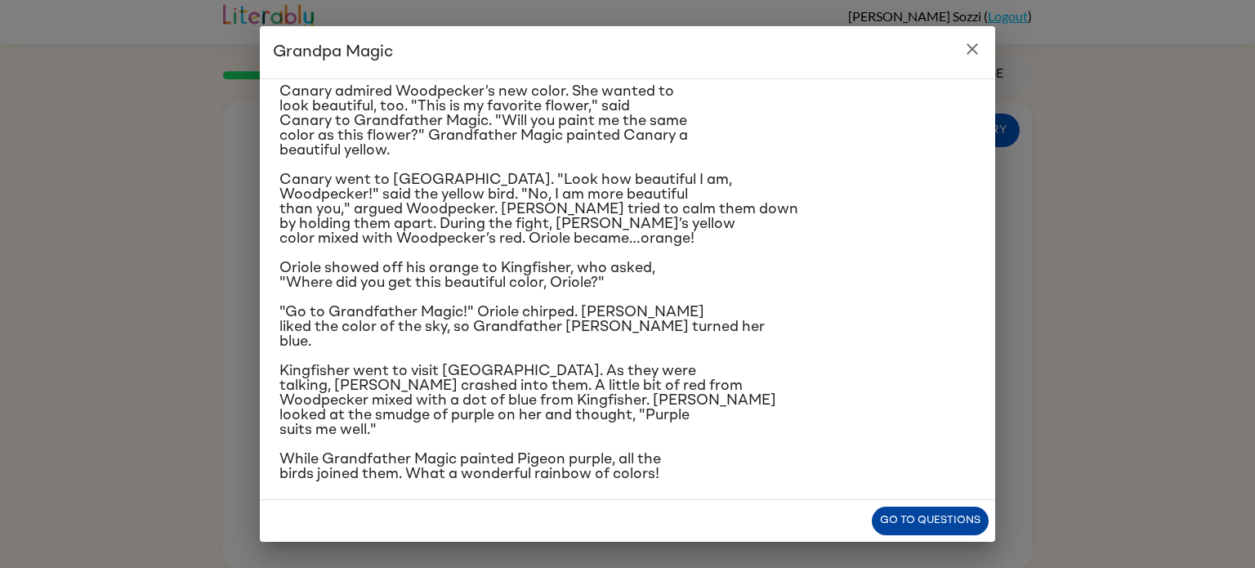
click at [927, 529] on button "Go to questions" at bounding box center [930, 520] width 117 height 29
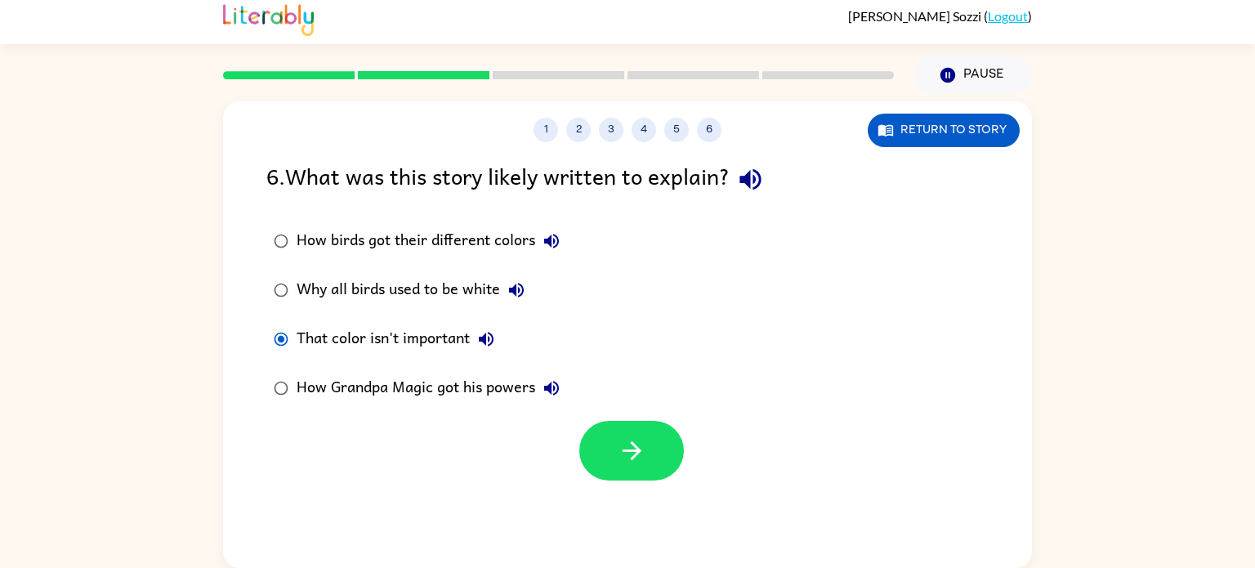
click at [447, 288] on div "Why all birds used to be white" at bounding box center [415, 290] width 236 height 33
click at [502, 244] on div "How birds got their different colors" at bounding box center [432, 241] width 271 height 33
click at [641, 457] on icon "button" at bounding box center [632, 450] width 29 height 29
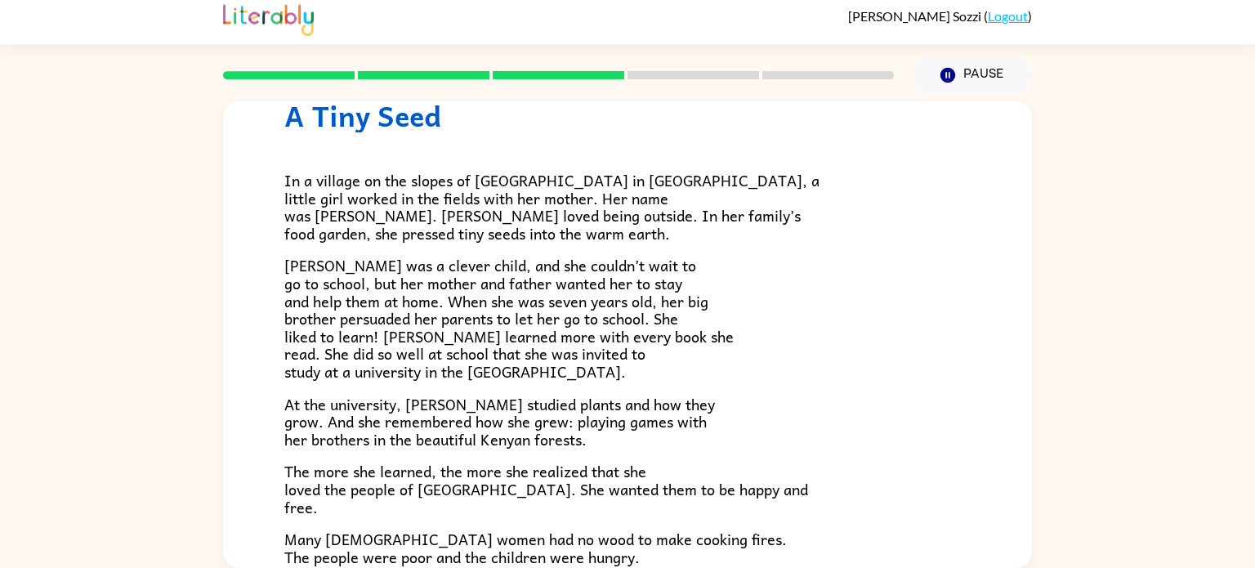
scroll to position [65, 0]
click at [873, 373] on p "[PERSON_NAME] was a clever child, and she couldn’t wait to go to school, but he…" at bounding box center [627, 316] width 686 height 123
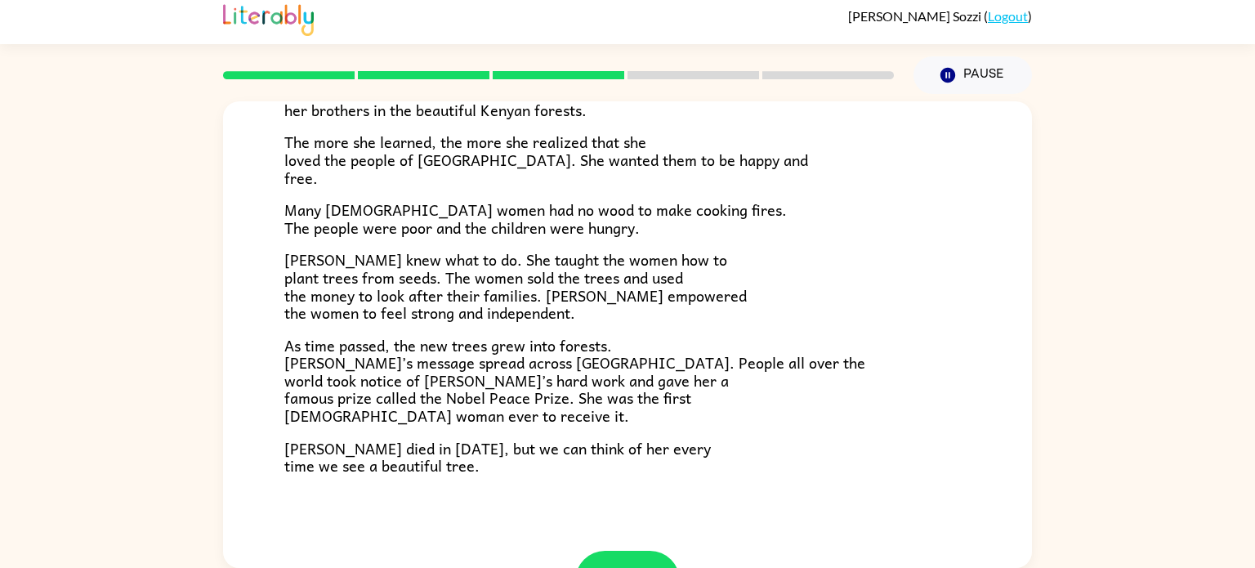
scroll to position [459, 0]
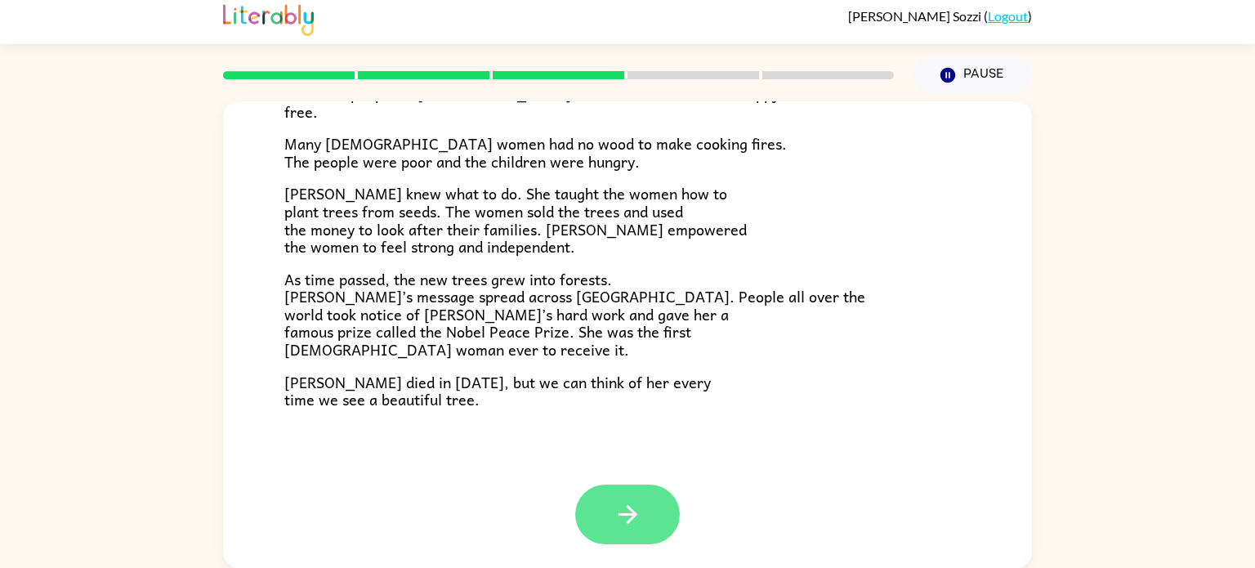
click at [611, 506] on button "button" at bounding box center [627, 514] width 105 height 60
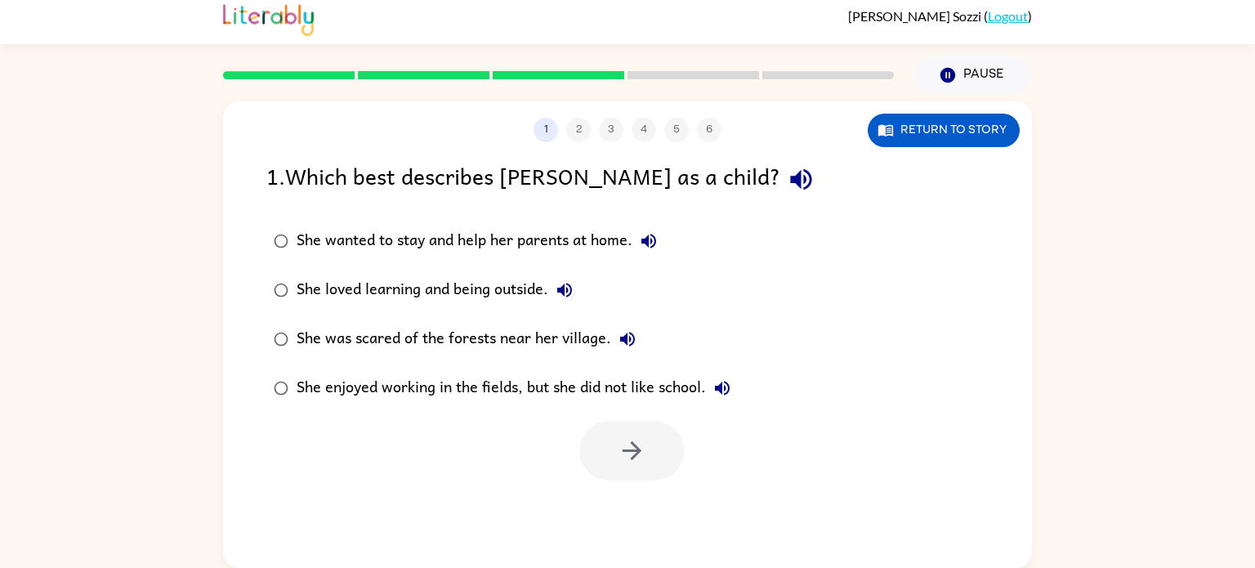
scroll to position [0, 0]
click at [371, 296] on div "She loved learning and being outside." at bounding box center [439, 290] width 284 height 33
click at [629, 446] on icon "button" at bounding box center [632, 450] width 29 height 29
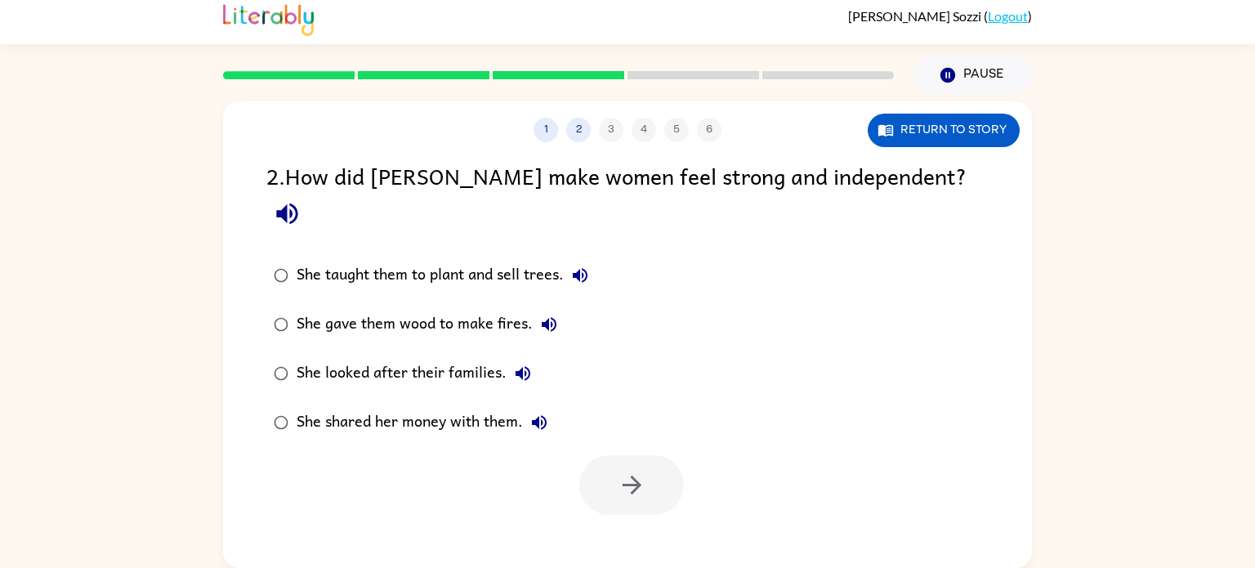
click at [474, 259] on div "She taught them to plant and sell trees." at bounding box center [447, 275] width 300 height 33
click at [652, 460] on button "button" at bounding box center [631, 485] width 105 height 60
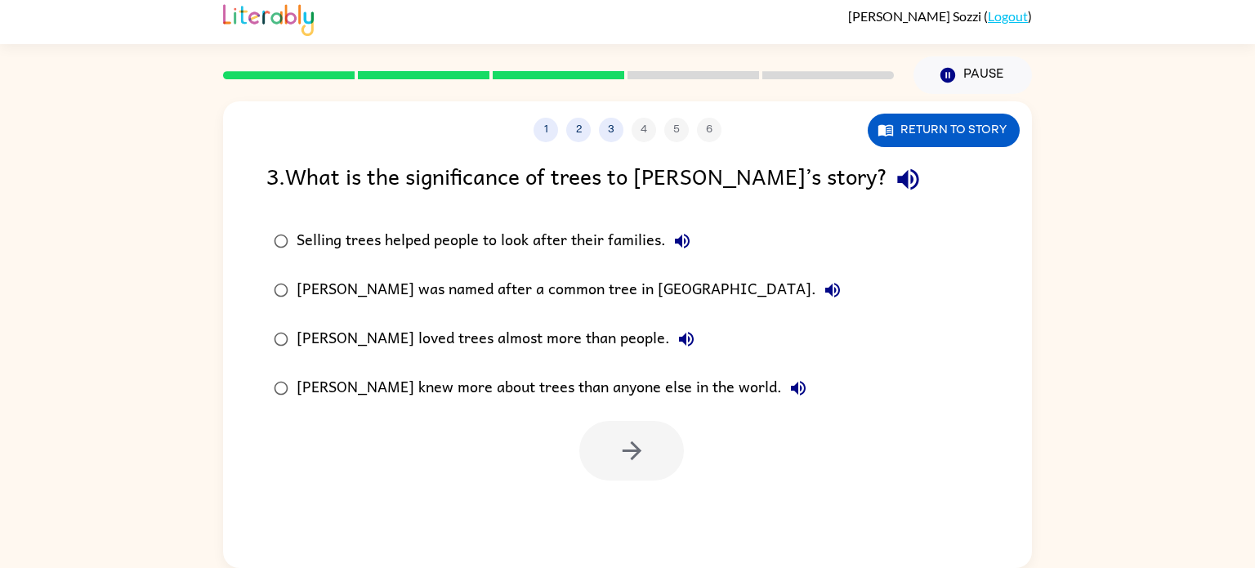
click at [506, 239] on div "Selling trees helped people to look after their families." at bounding box center [498, 241] width 402 height 33
click at [639, 457] on icon "button" at bounding box center [632, 450] width 29 height 29
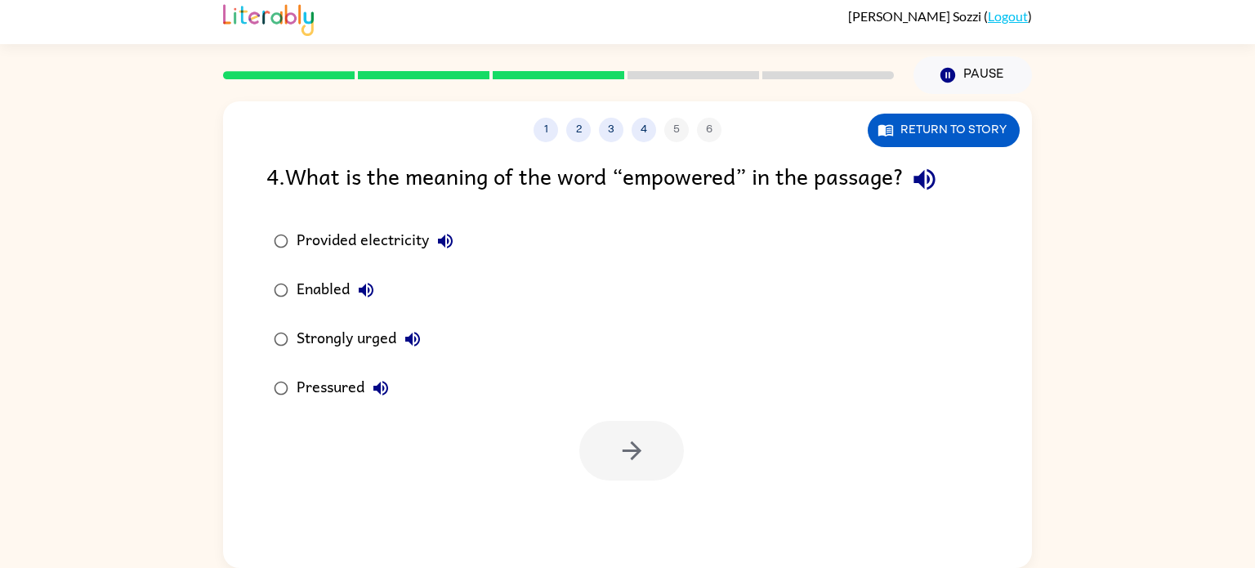
click at [354, 338] on div "Strongly urged" at bounding box center [363, 339] width 132 height 33
click at [629, 457] on icon "button" at bounding box center [632, 450] width 29 height 29
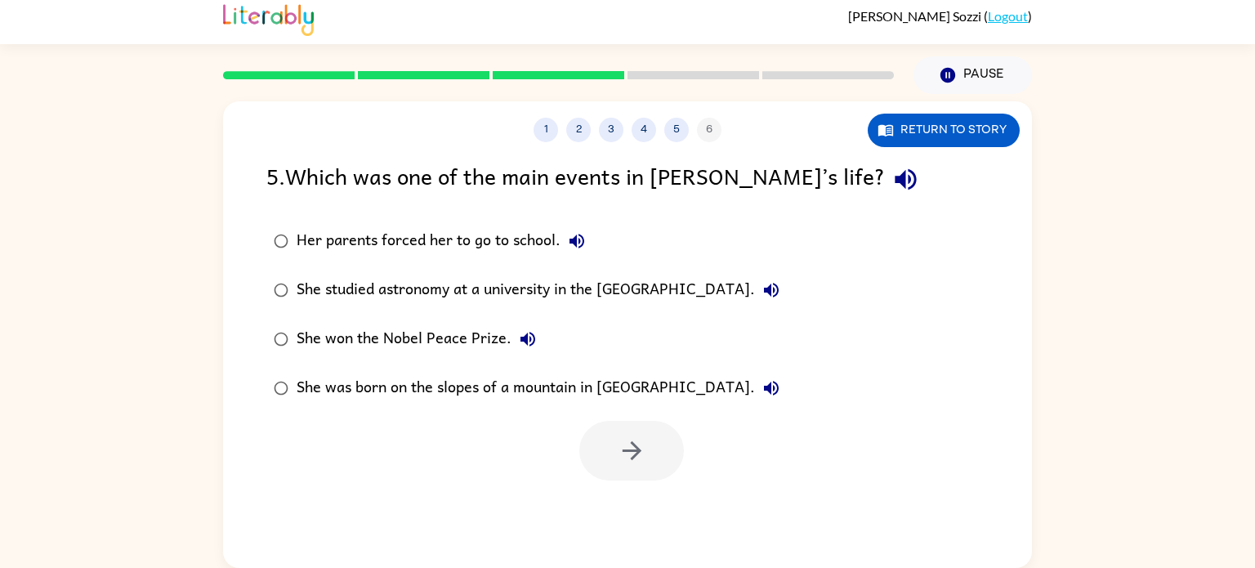
click at [441, 293] on div "She studied astronomy at a university in the [GEOGRAPHIC_DATA]." at bounding box center [542, 290] width 491 height 33
click at [636, 450] on icon "button" at bounding box center [631, 450] width 19 height 19
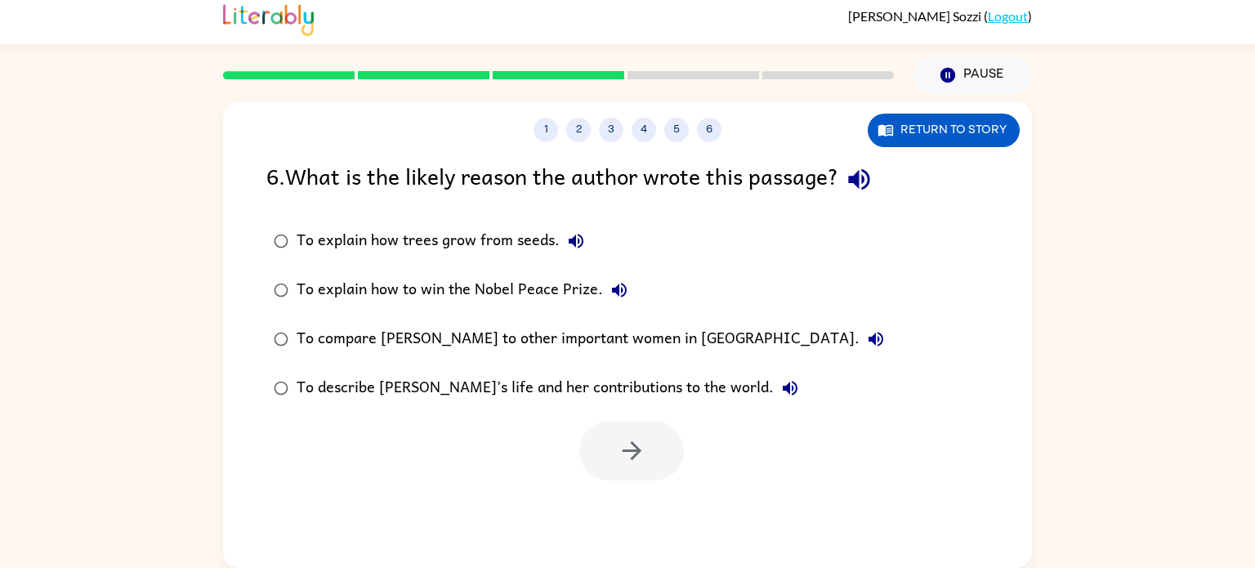
click at [571, 388] on div "To describe [PERSON_NAME]’s life and her contributions to the world." at bounding box center [552, 388] width 510 height 33
click at [631, 455] on icon "button" at bounding box center [632, 450] width 29 height 29
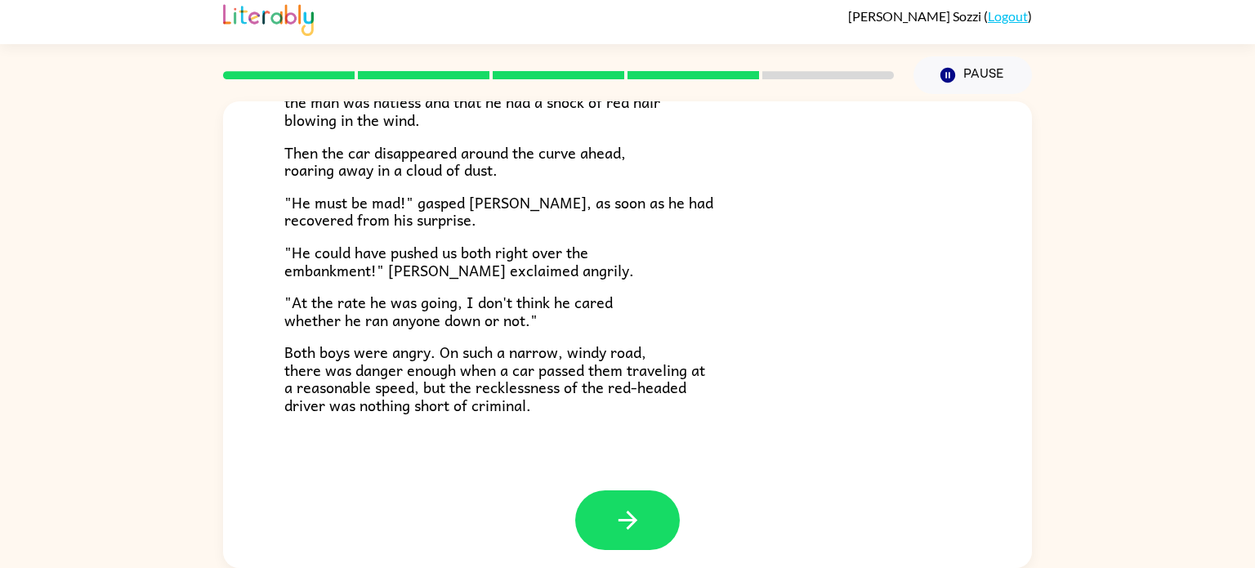
scroll to position [453, 0]
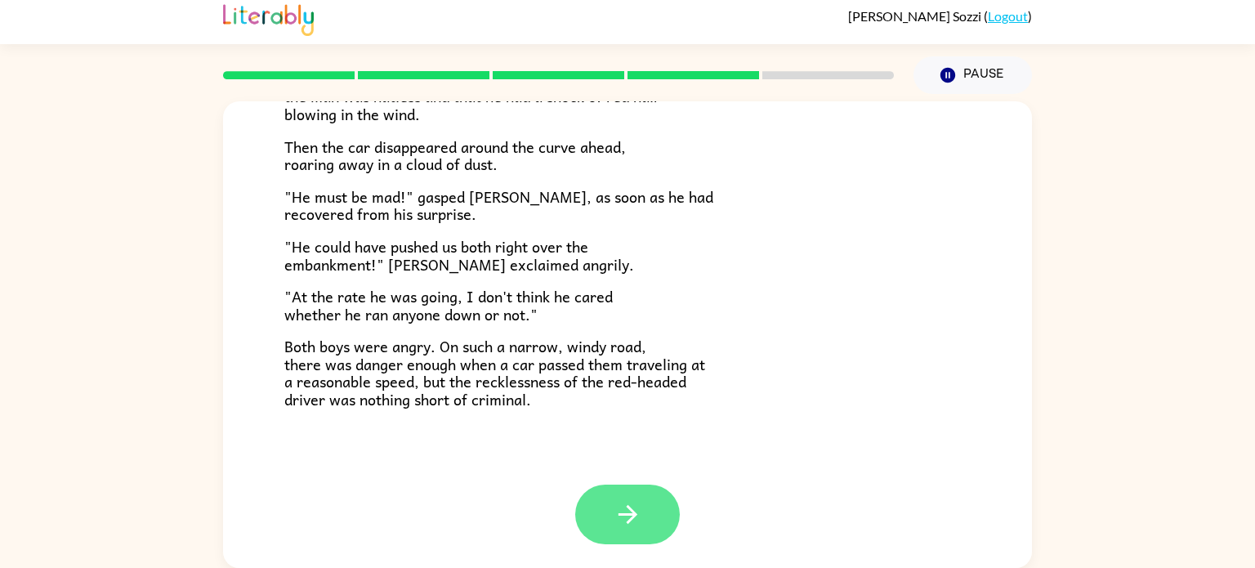
click at [654, 528] on button "button" at bounding box center [627, 514] width 105 height 60
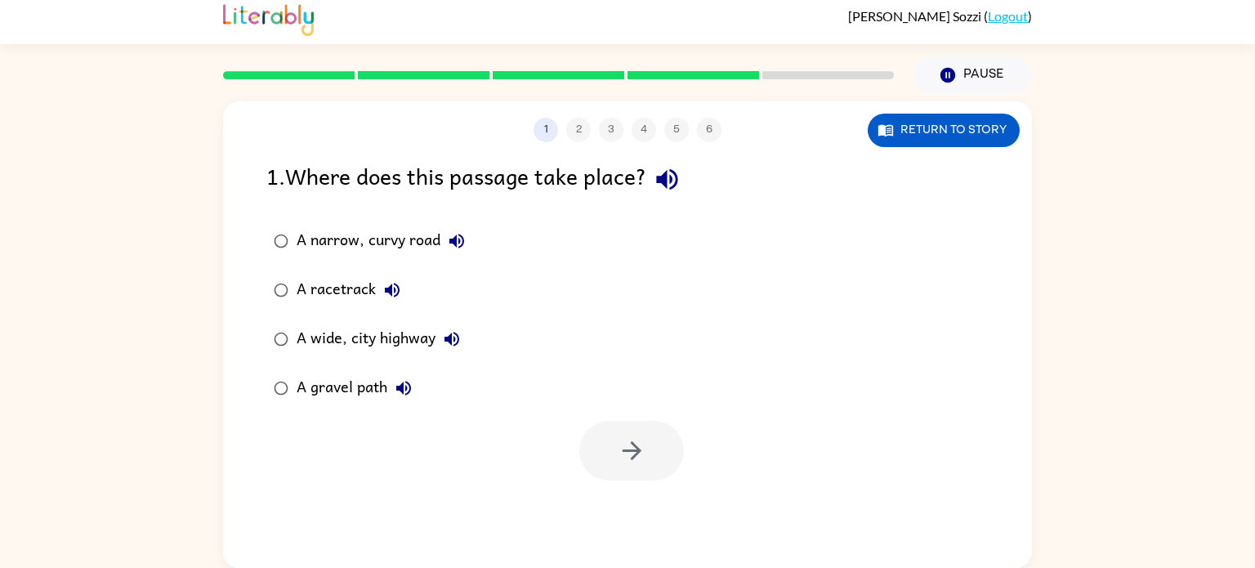
scroll to position [0, 0]
click at [339, 241] on div "A narrow, curvy road" at bounding box center [385, 241] width 176 height 33
click at [364, 386] on div "A gravel path" at bounding box center [358, 388] width 123 height 33
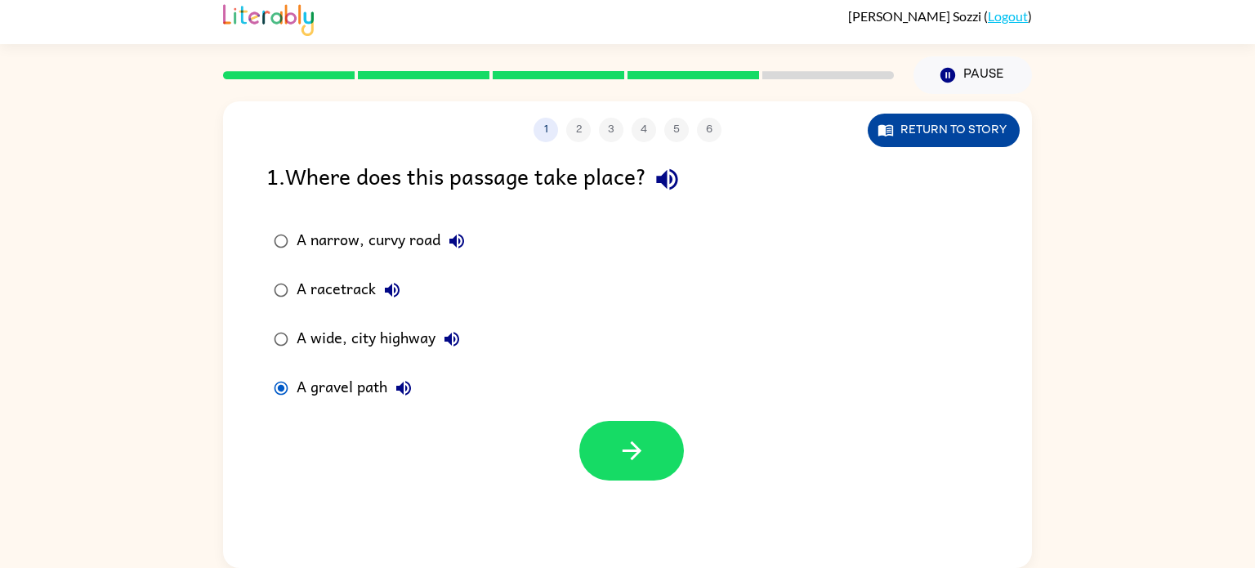
click at [945, 136] on button "Return to story" at bounding box center [944, 130] width 152 height 33
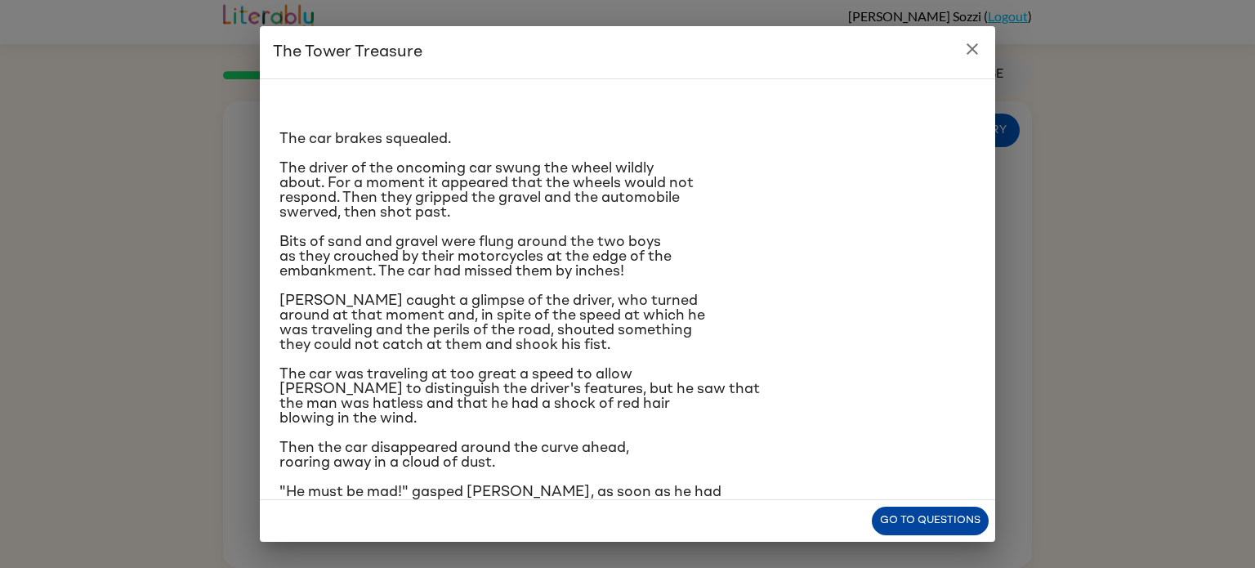
click at [957, 520] on button "Go to questions" at bounding box center [930, 520] width 117 height 29
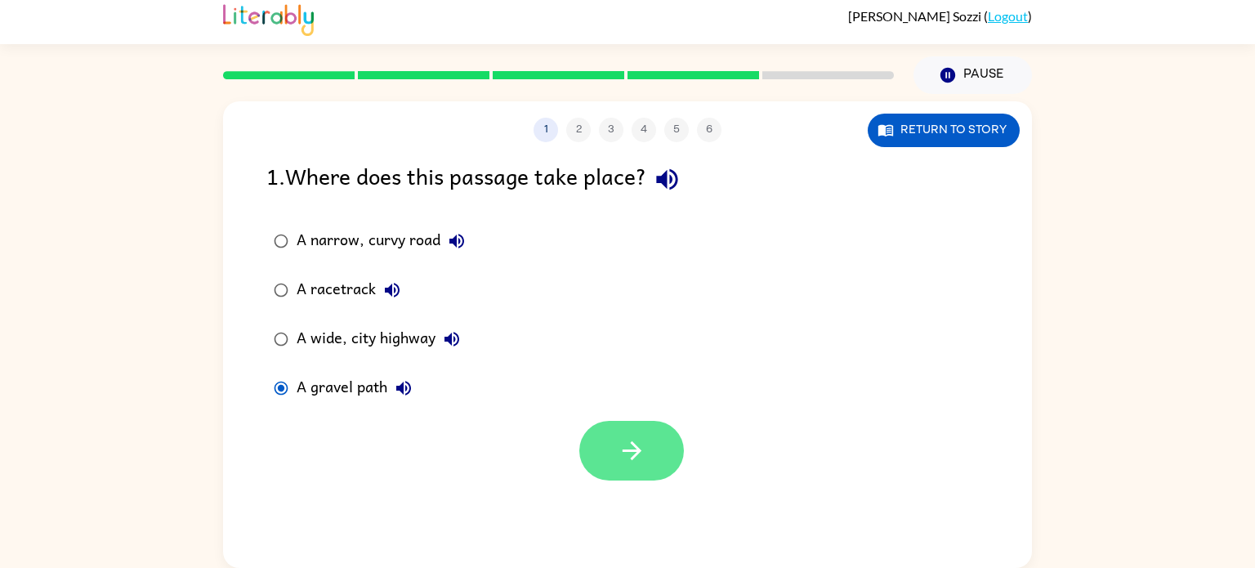
click at [658, 457] on button "button" at bounding box center [631, 451] width 105 height 60
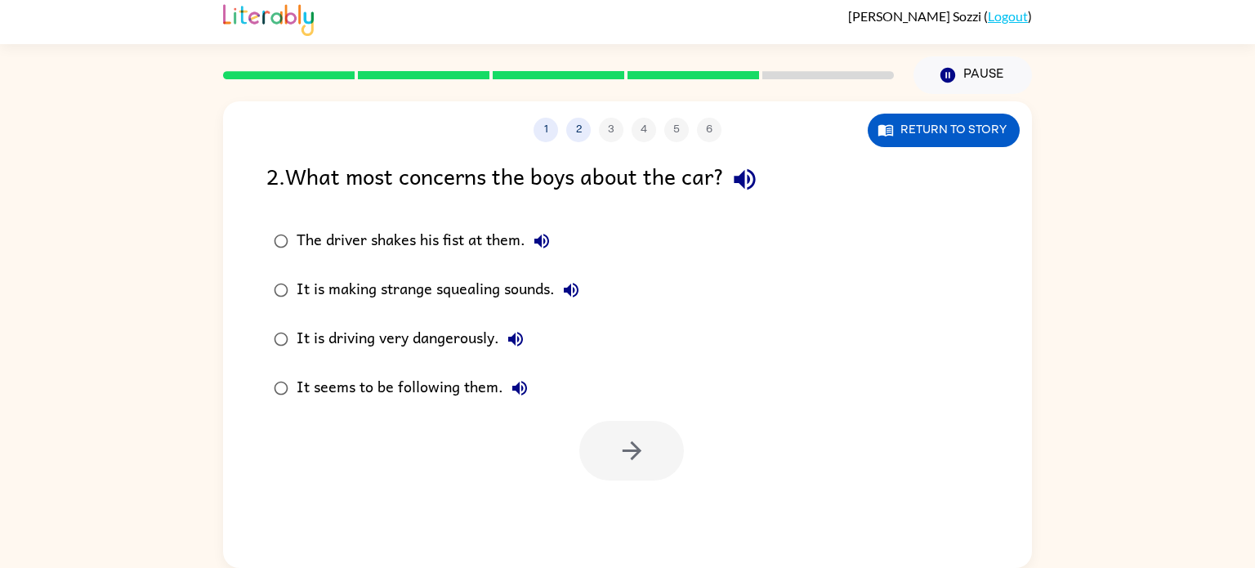
click at [447, 336] on div "It is driving very dangerously." at bounding box center [414, 339] width 235 height 33
click at [656, 466] on button "button" at bounding box center [631, 451] width 105 height 60
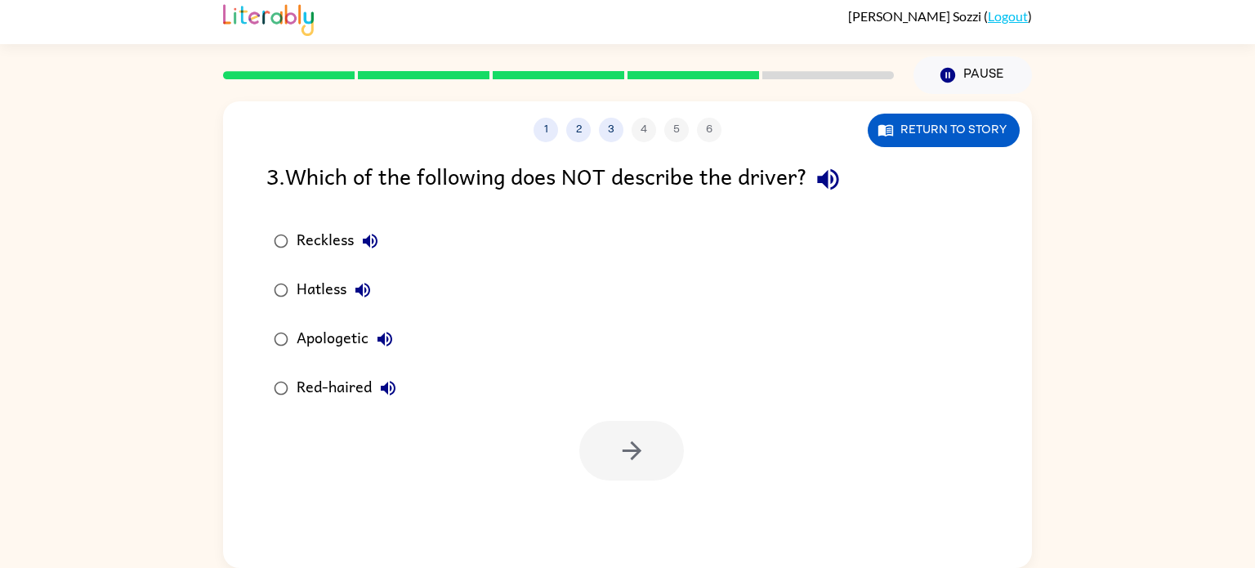
click at [327, 338] on div "Apologetic" at bounding box center [349, 339] width 105 height 33
click at [654, 459] on button "button" at bounding box center [631, 451] width 105 height 60
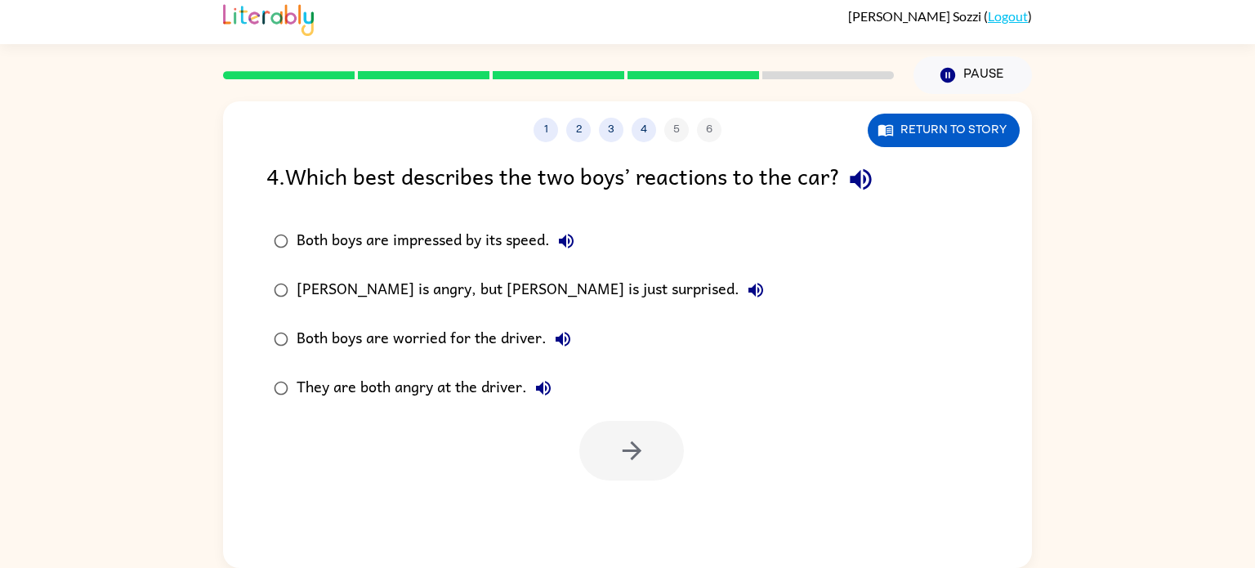
click at [443, 390] on div "They are both angry at the driver." at bounding box center [428, 388] width 263 height 33
click at [619, 464] on icon "button" at bounding box center [632, 450] width 29 height 29
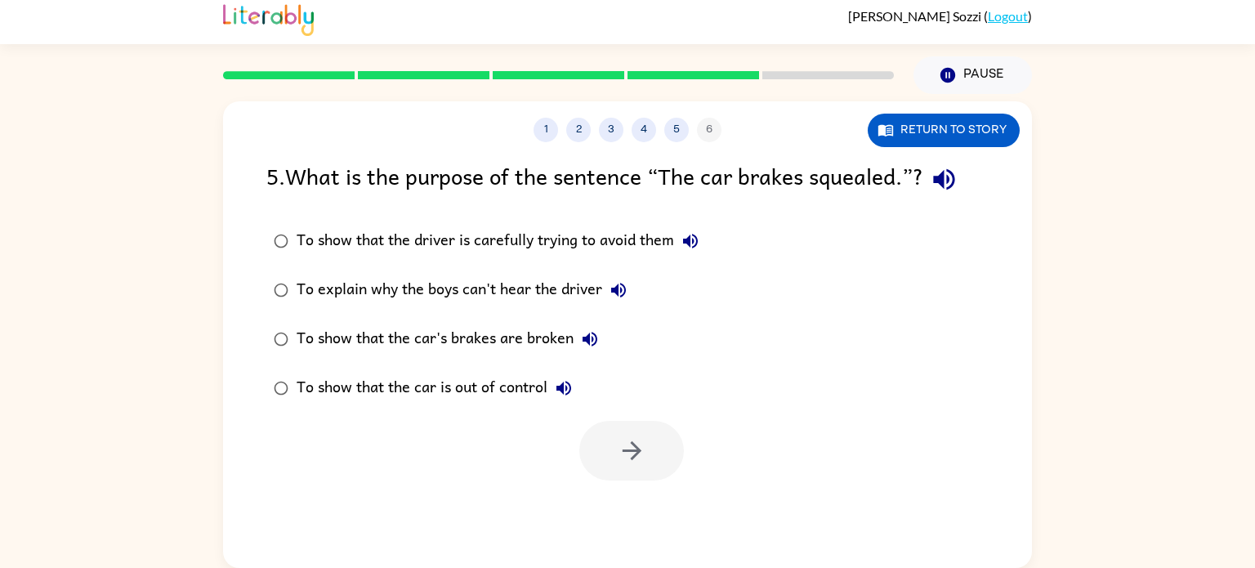
click at [416, 394] on div "To show that the car is out of control" at bounding box center [438, 388] width 283 height 33
click at [611, 462] on button "button" at bounding box center [631, 451] width 105 height 60
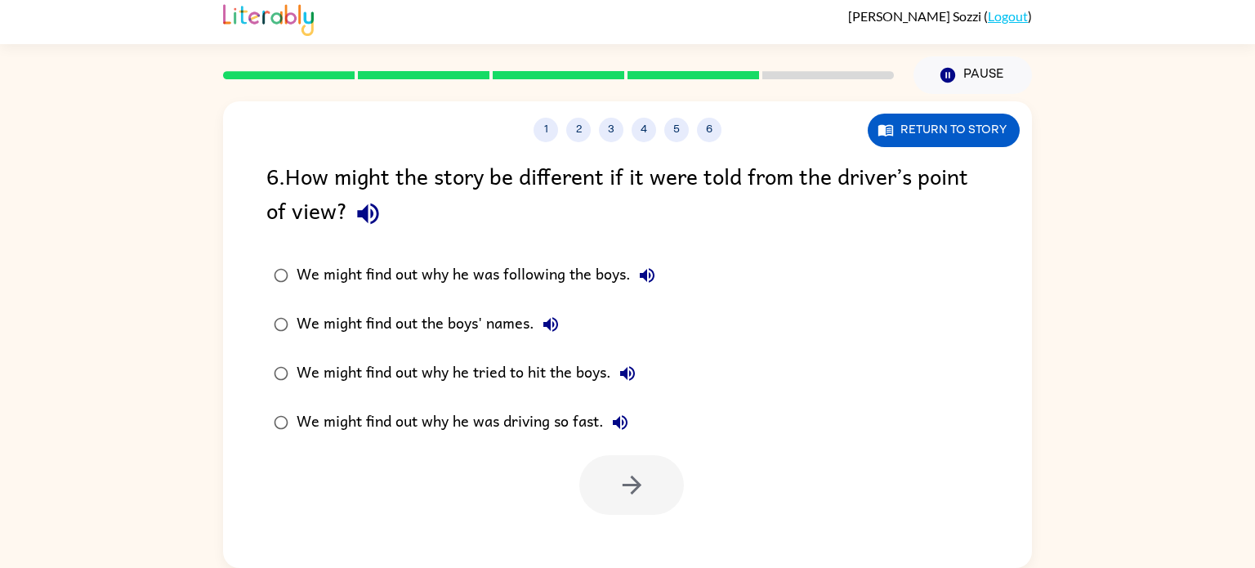
click at [415, 423] on div "We might find out why he was driving so fast." at bounding box center [467, 422] width 340 height 33
click at [647, 475] on button "button" at bounding box center [631, 485] width 105 height 60
